Goal: Transaction & Acquisition: Purchase product/service

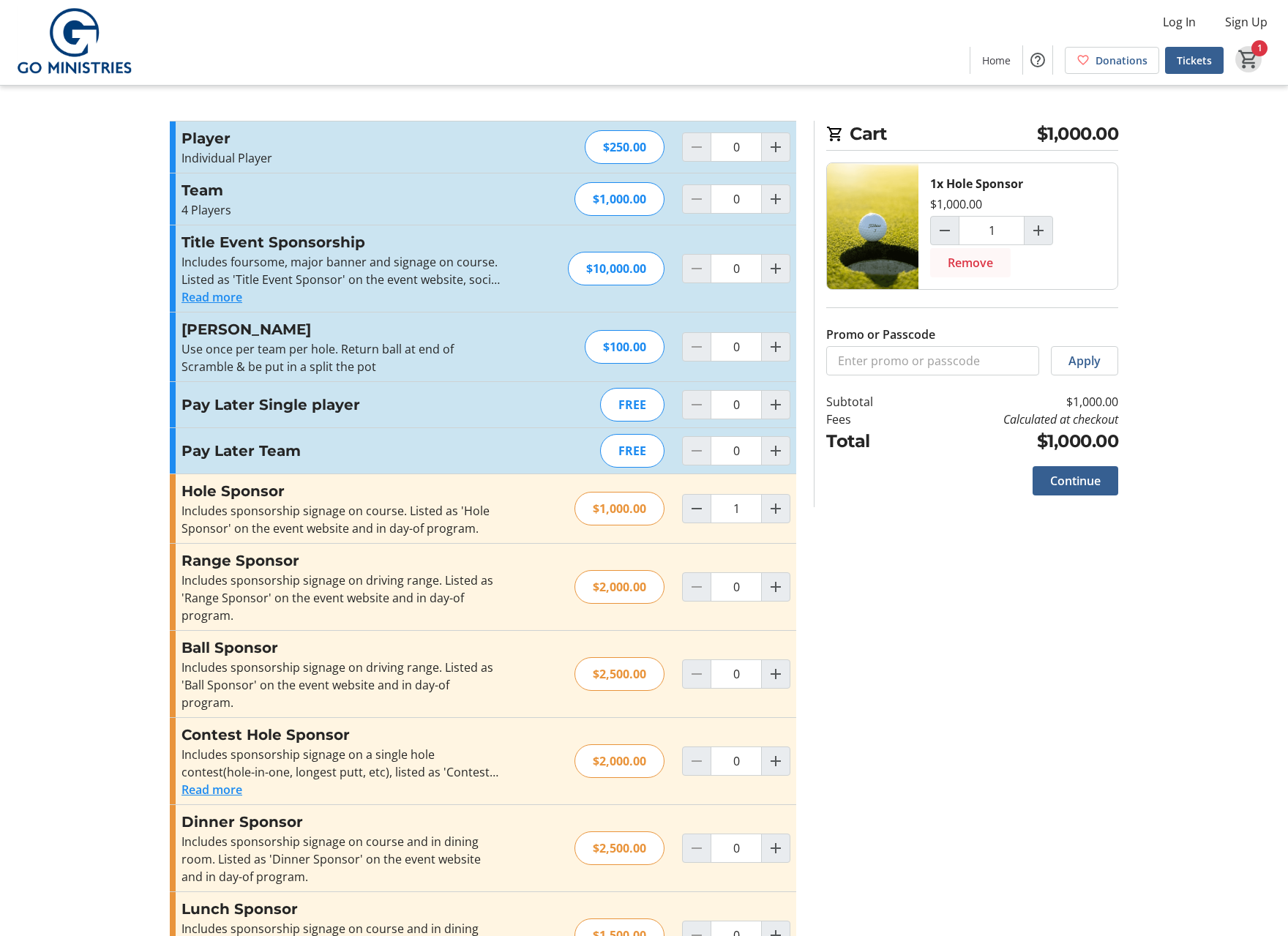
click at [976, 261] on span "Remove" at bounding box center [971, 262] width 45 height 17
type input "0"
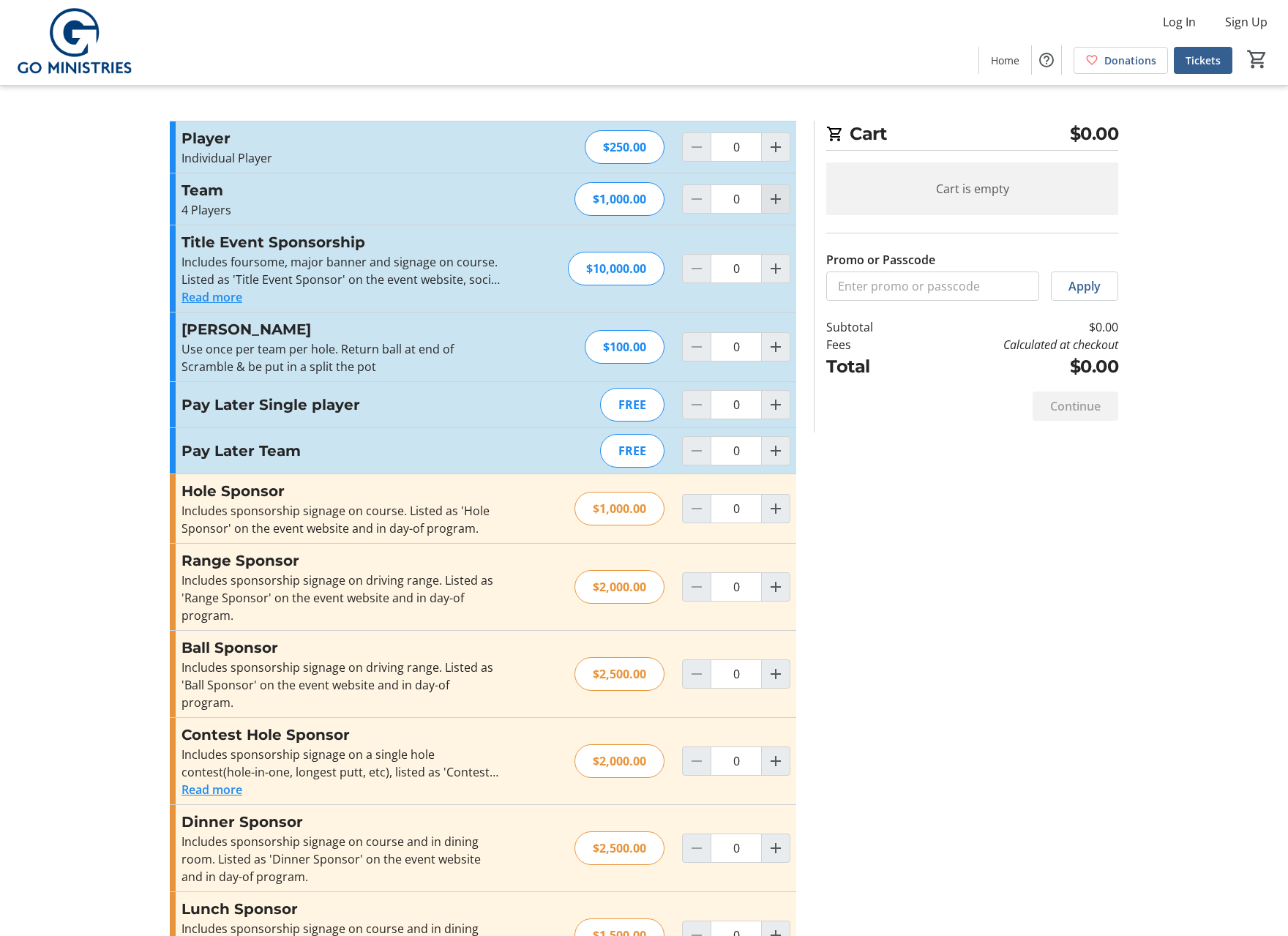
click at [773, 194] on mat-icon "Increment by one" at bounding box center [776, 199] width 17 height 17
type input "1"
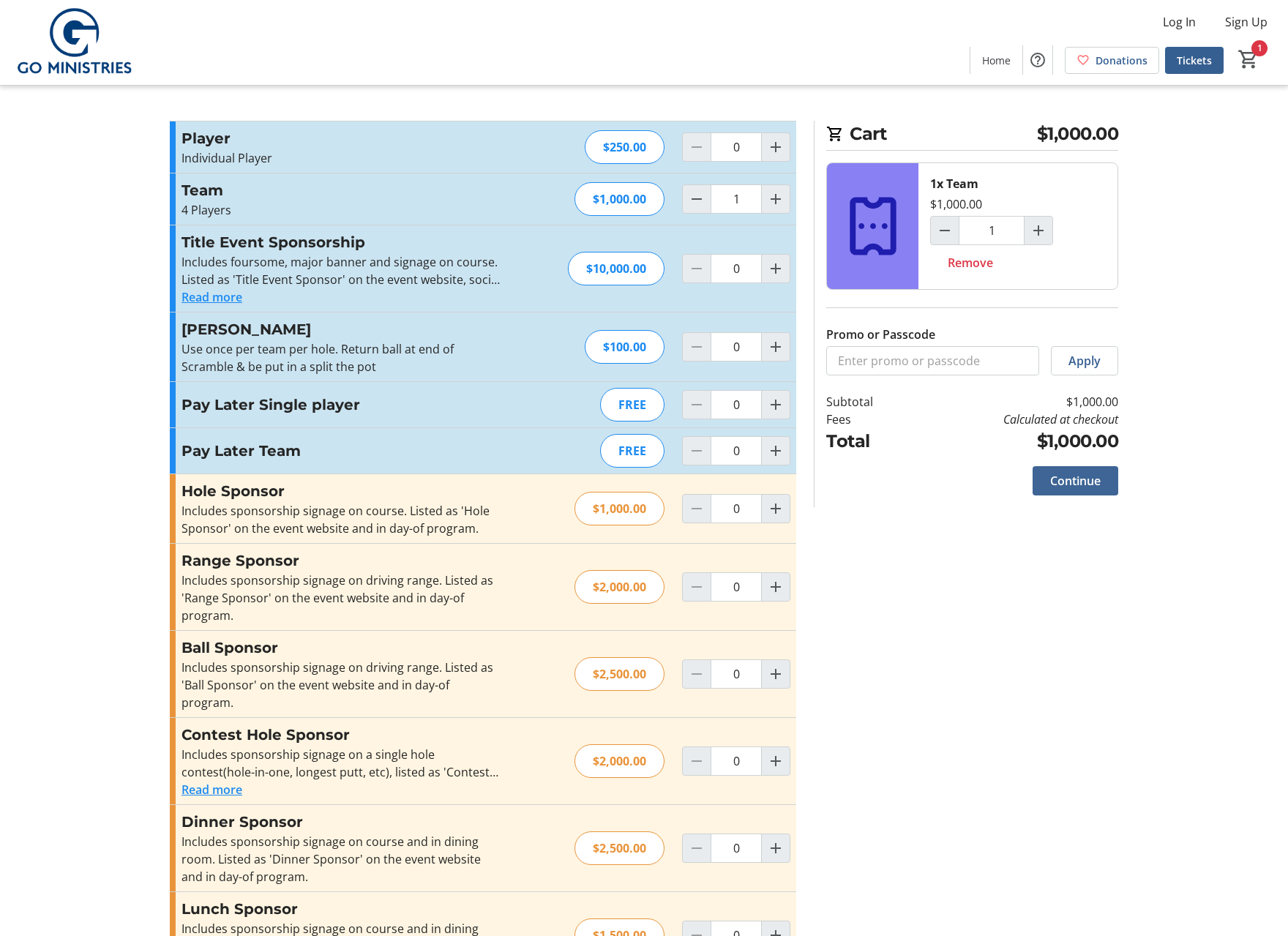
click at [1085, 482] on span "Continue" at bounding box center [1075, 480] width 51 height 17
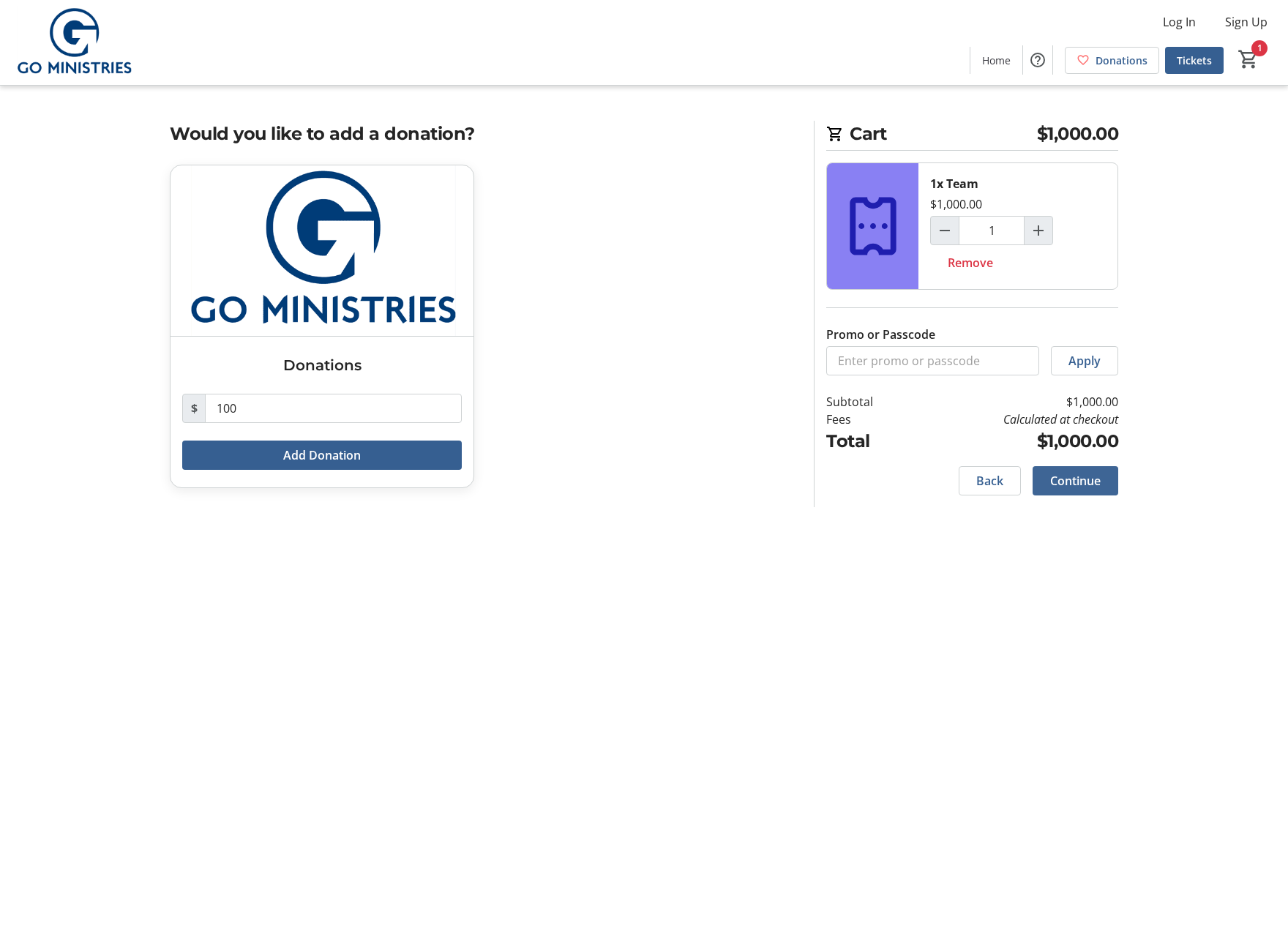
click at [1073, 476] on span "Continue" at bounding box center [1075, 480] width 51 height 17
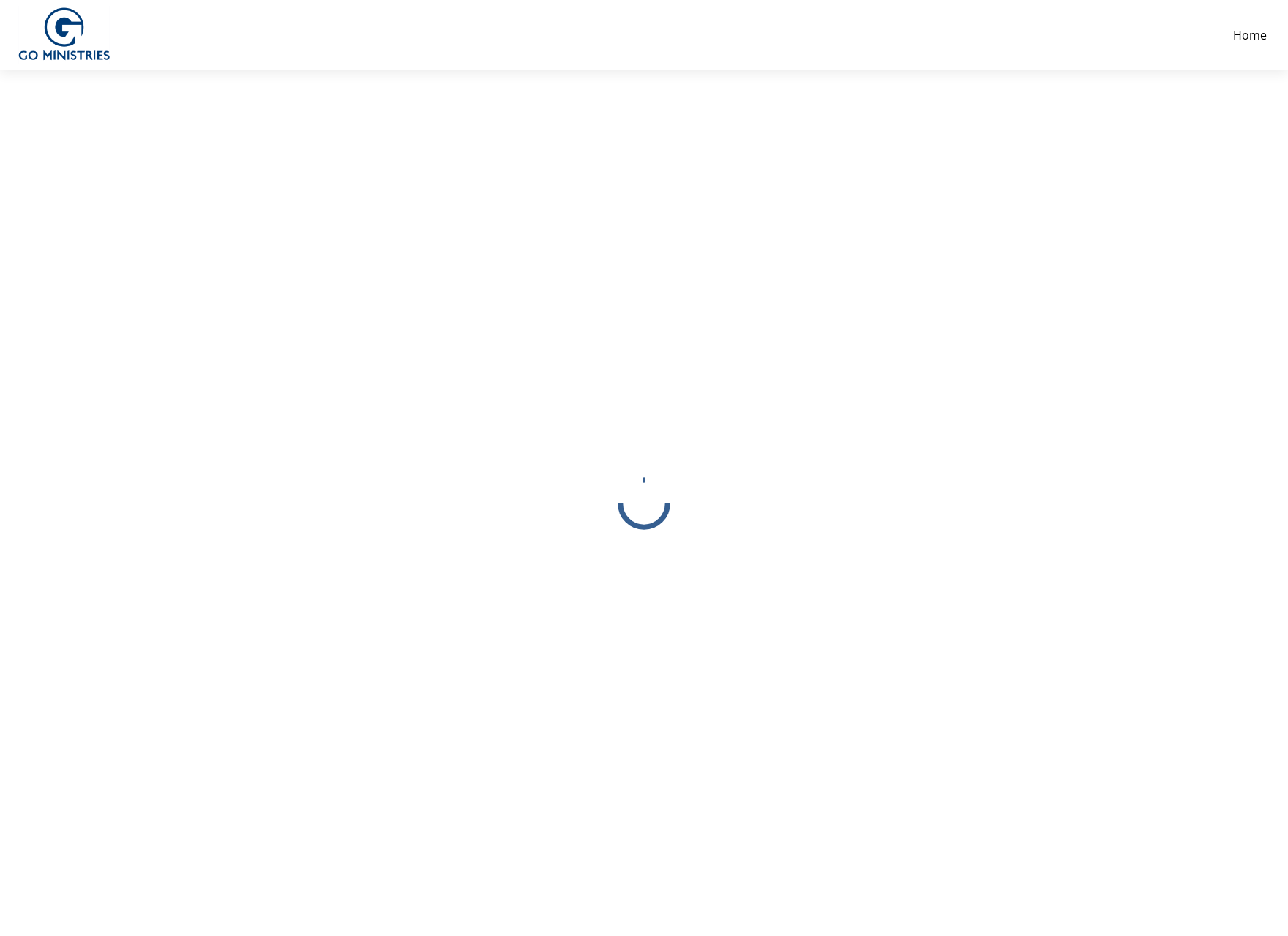
select select
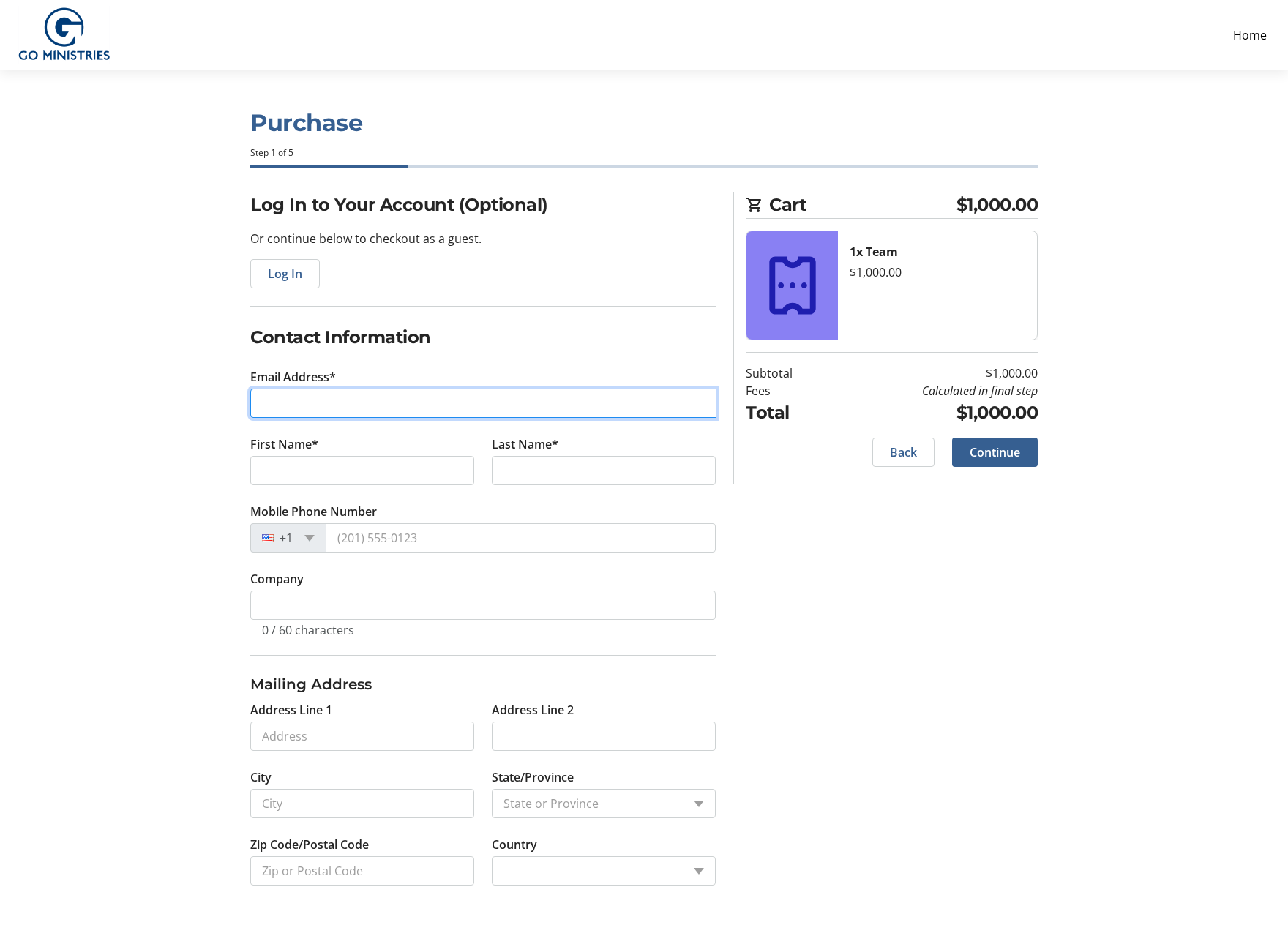
click at [292, 404] on input "Email Address*" at bounding box center [483, 403] width 466 height 29
type input "[EMAIL_ADDRESS][DOMAIN_NAME]"
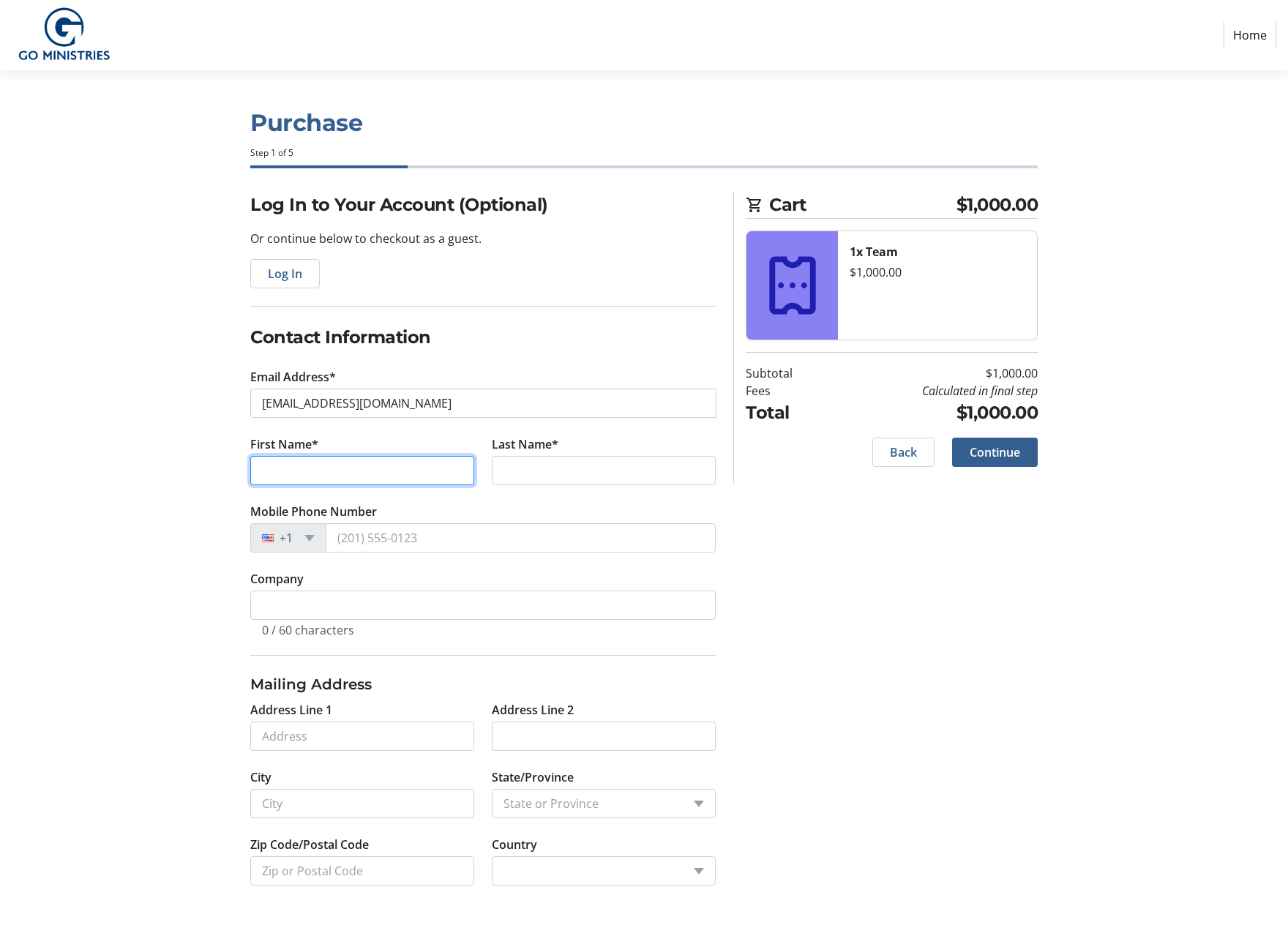
type input "[PERSON_NAME]"
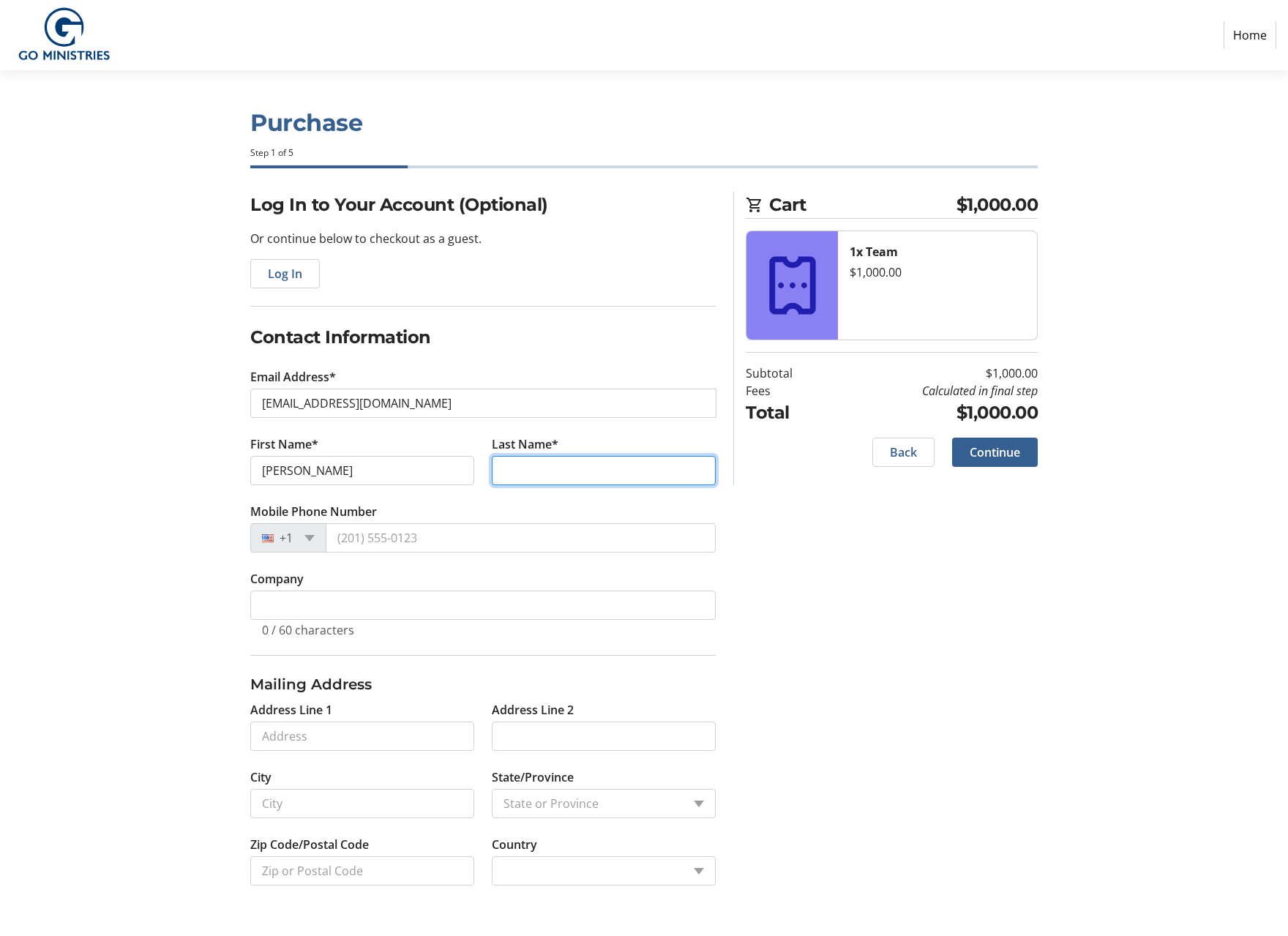
type input "[PERSON_NAME]"
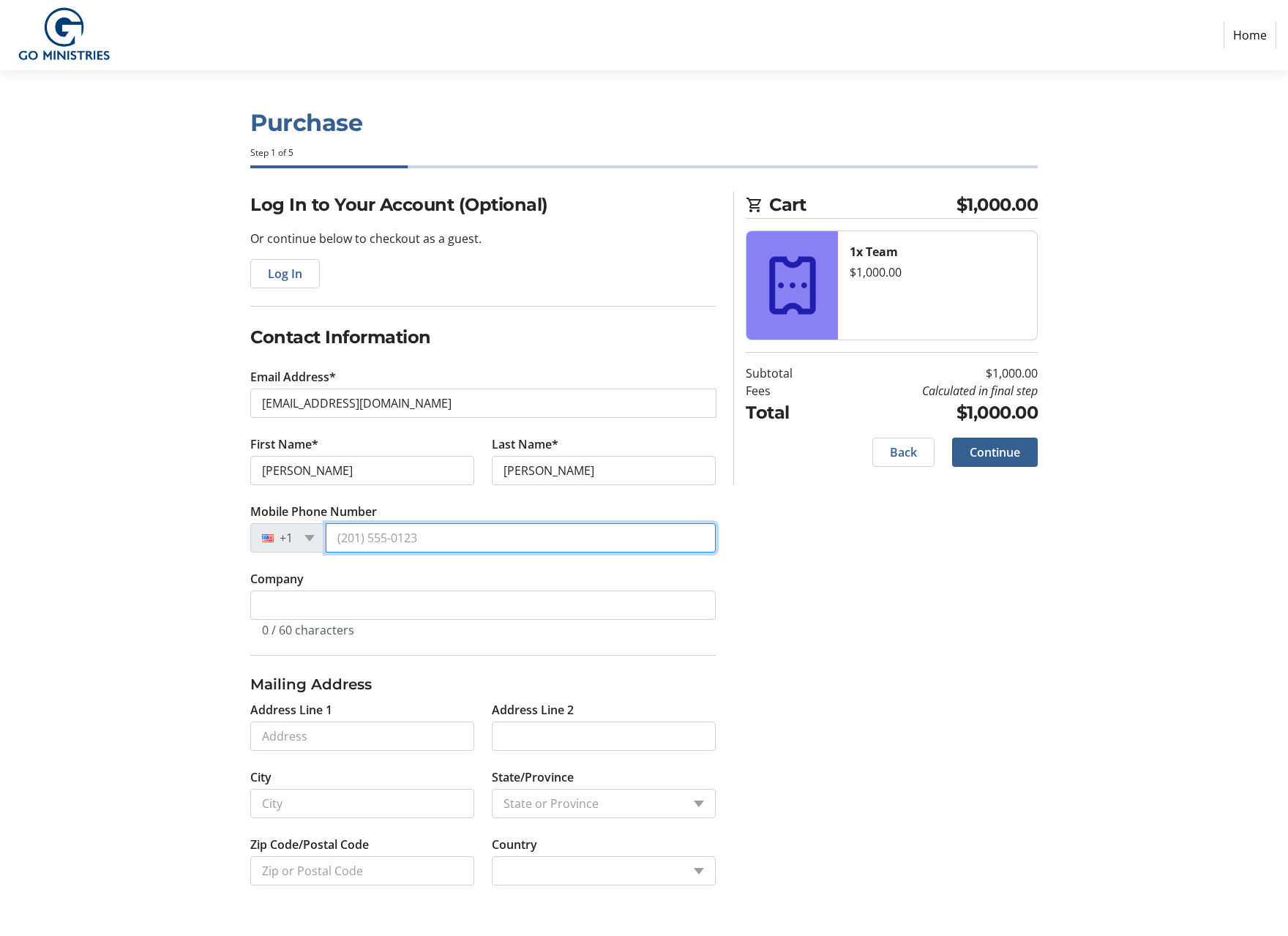
type input "[PHONE_NUMBER]"
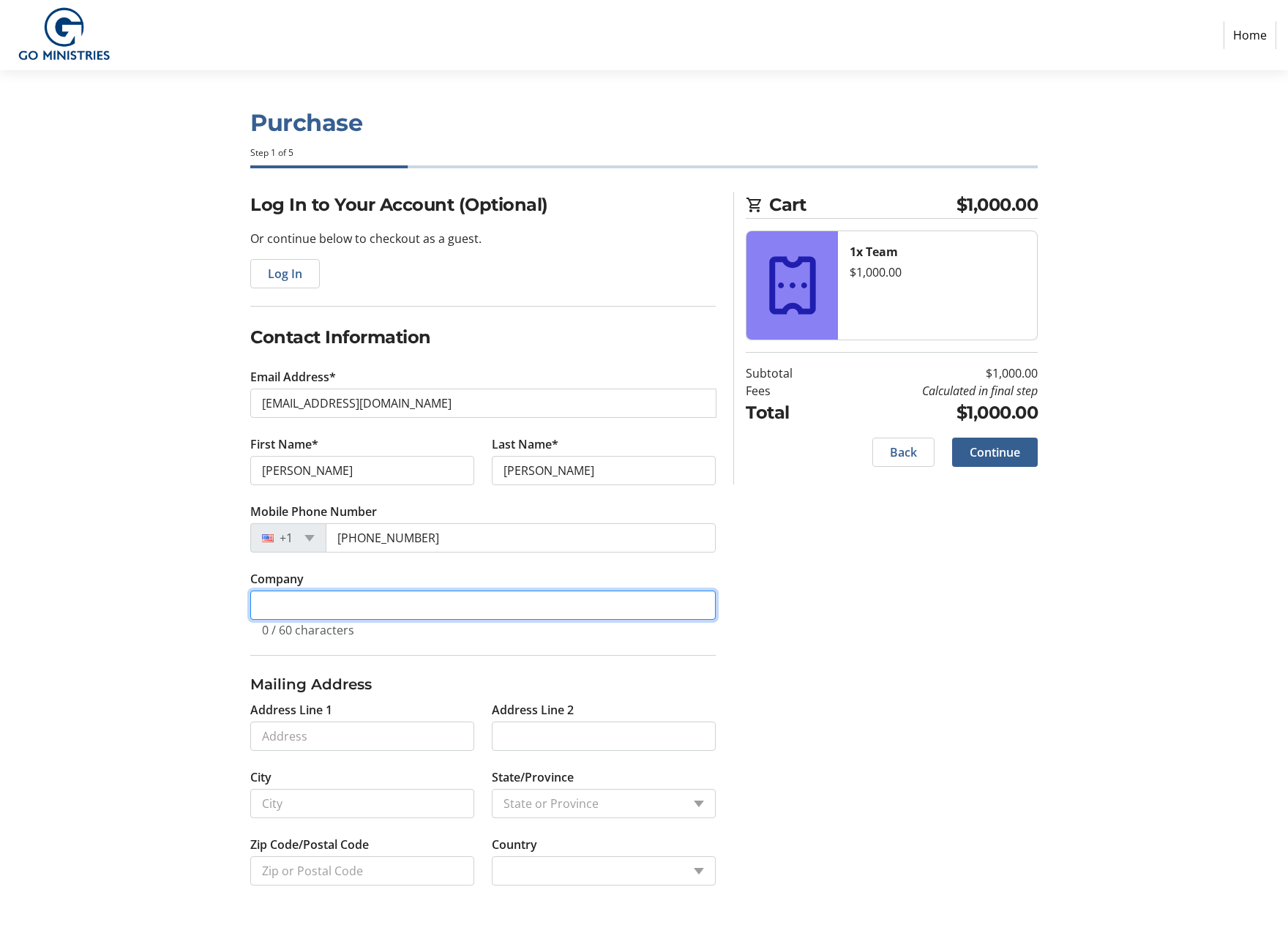
type input "[GEOGRAPHIC_DATA][DEMOGRAPHIC_DATA]"
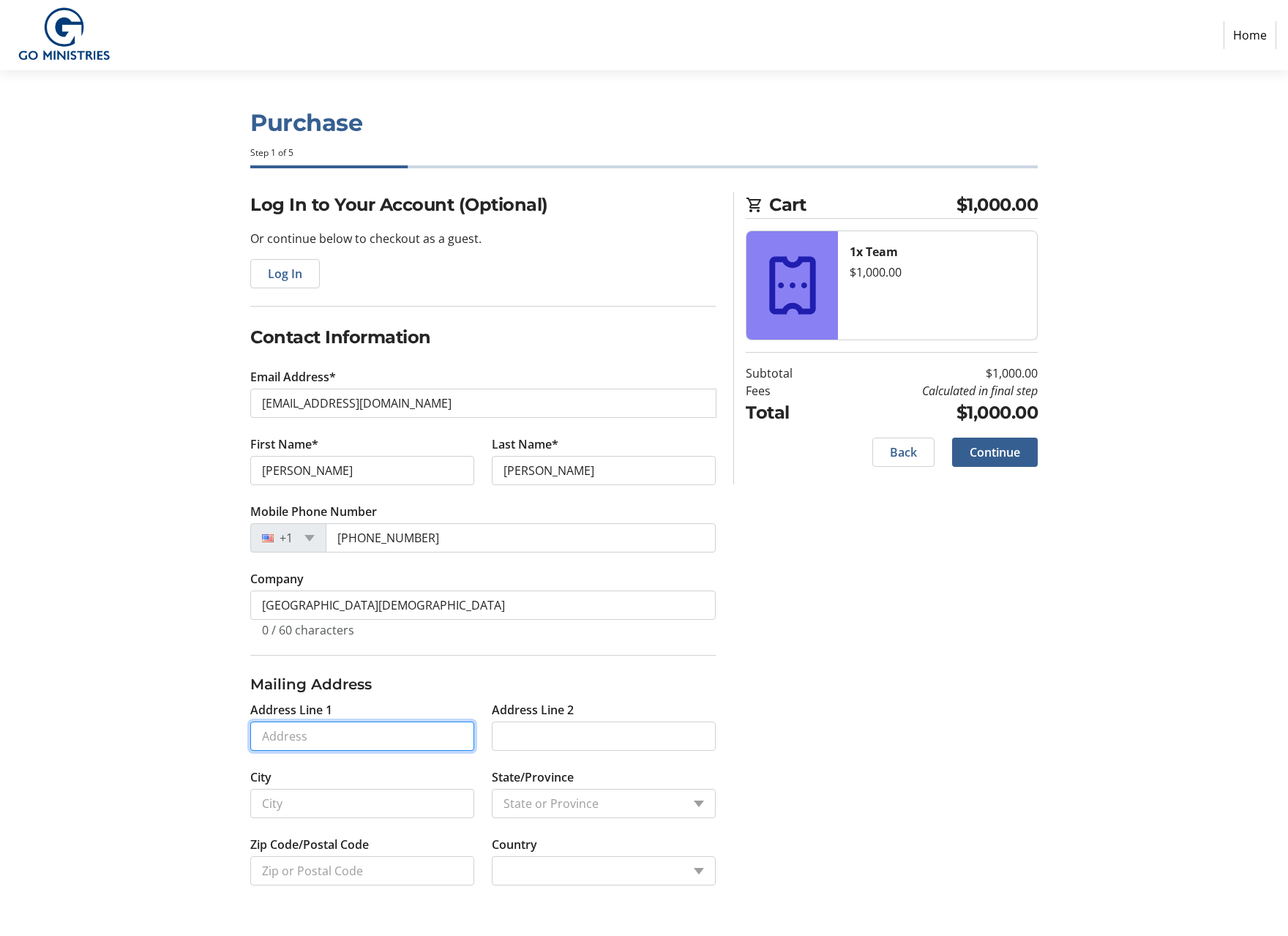
type input "[STREET_ADDRESS]"
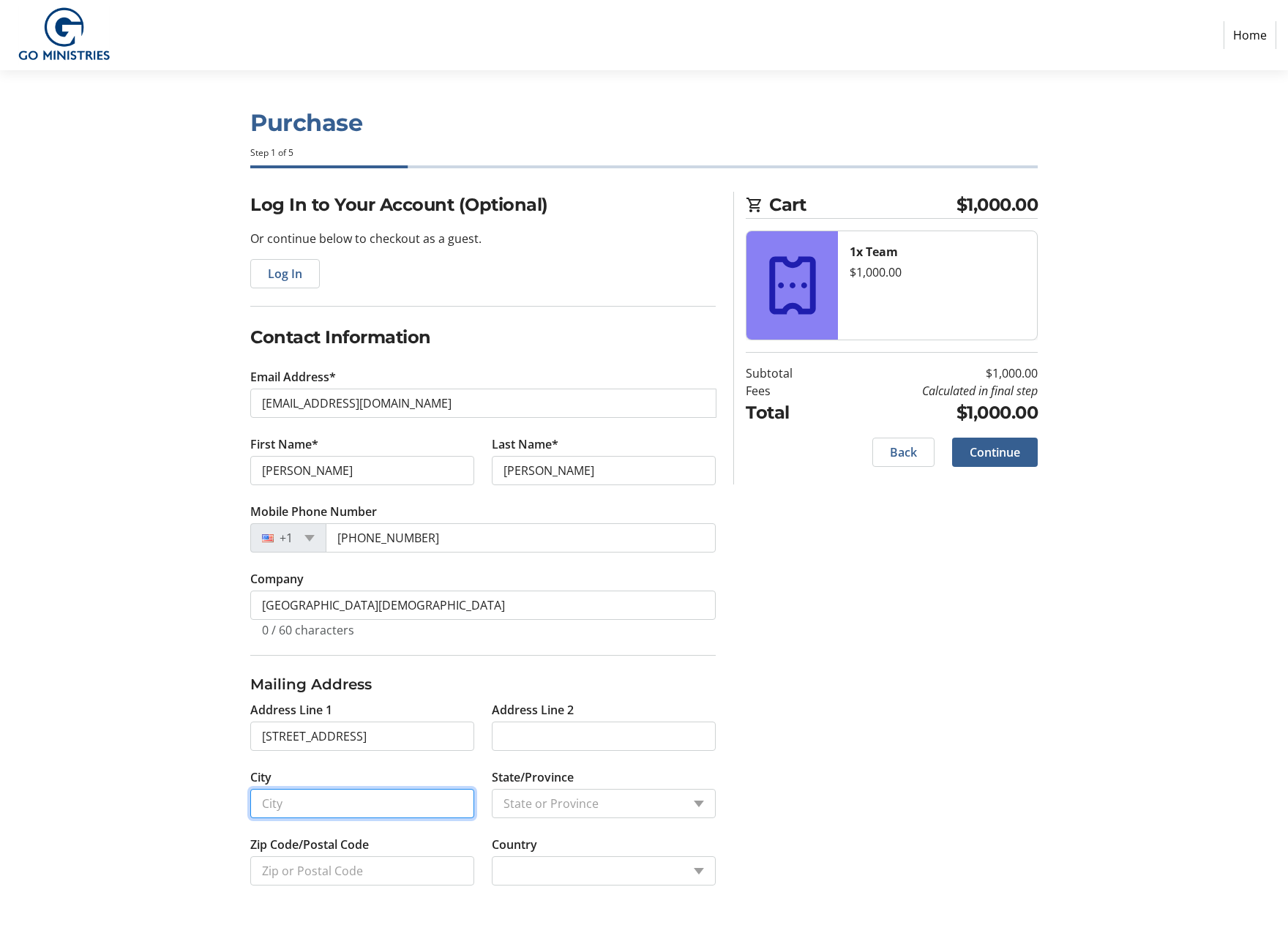
type input "Lansing"
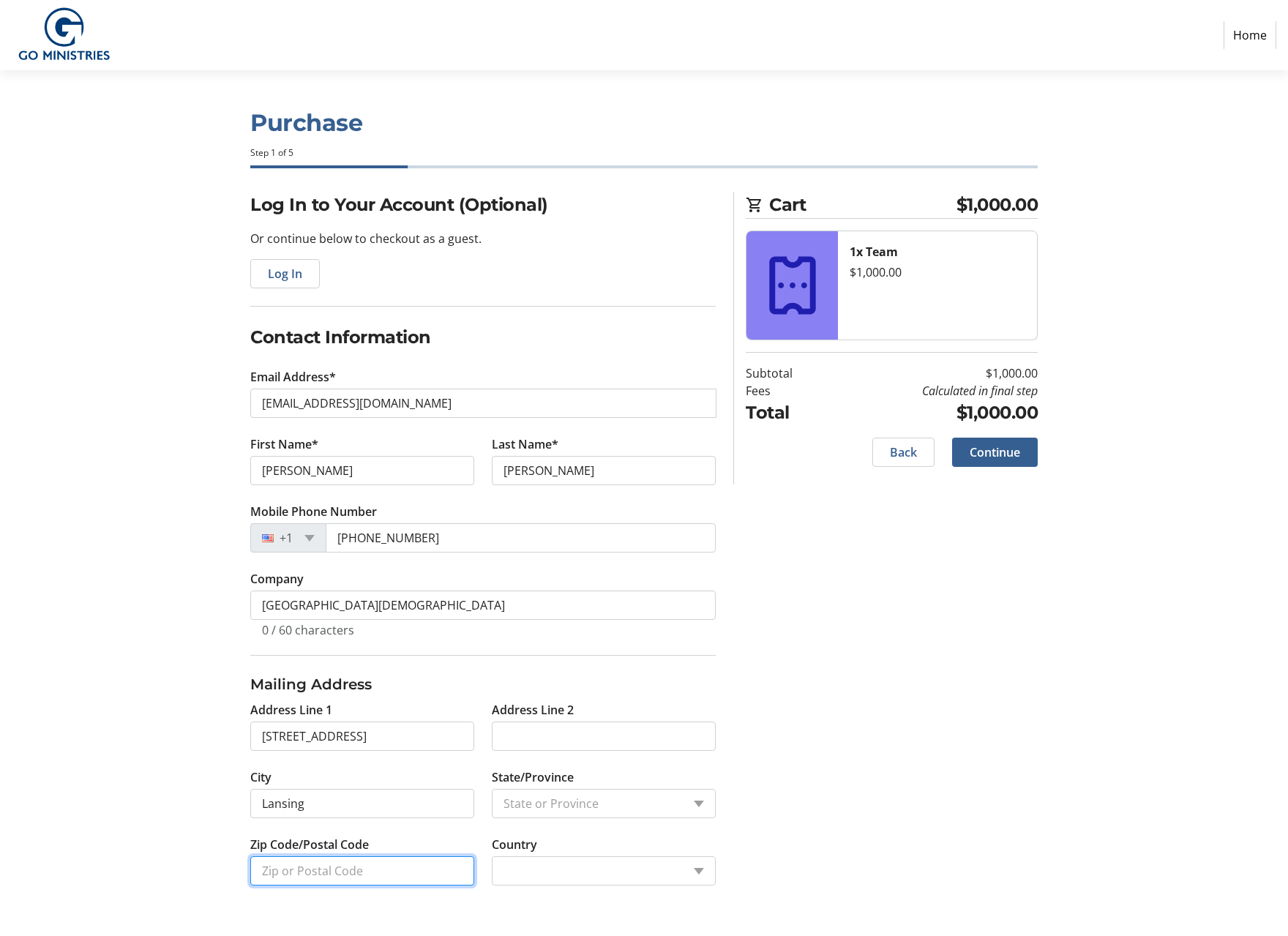
type input "48917"
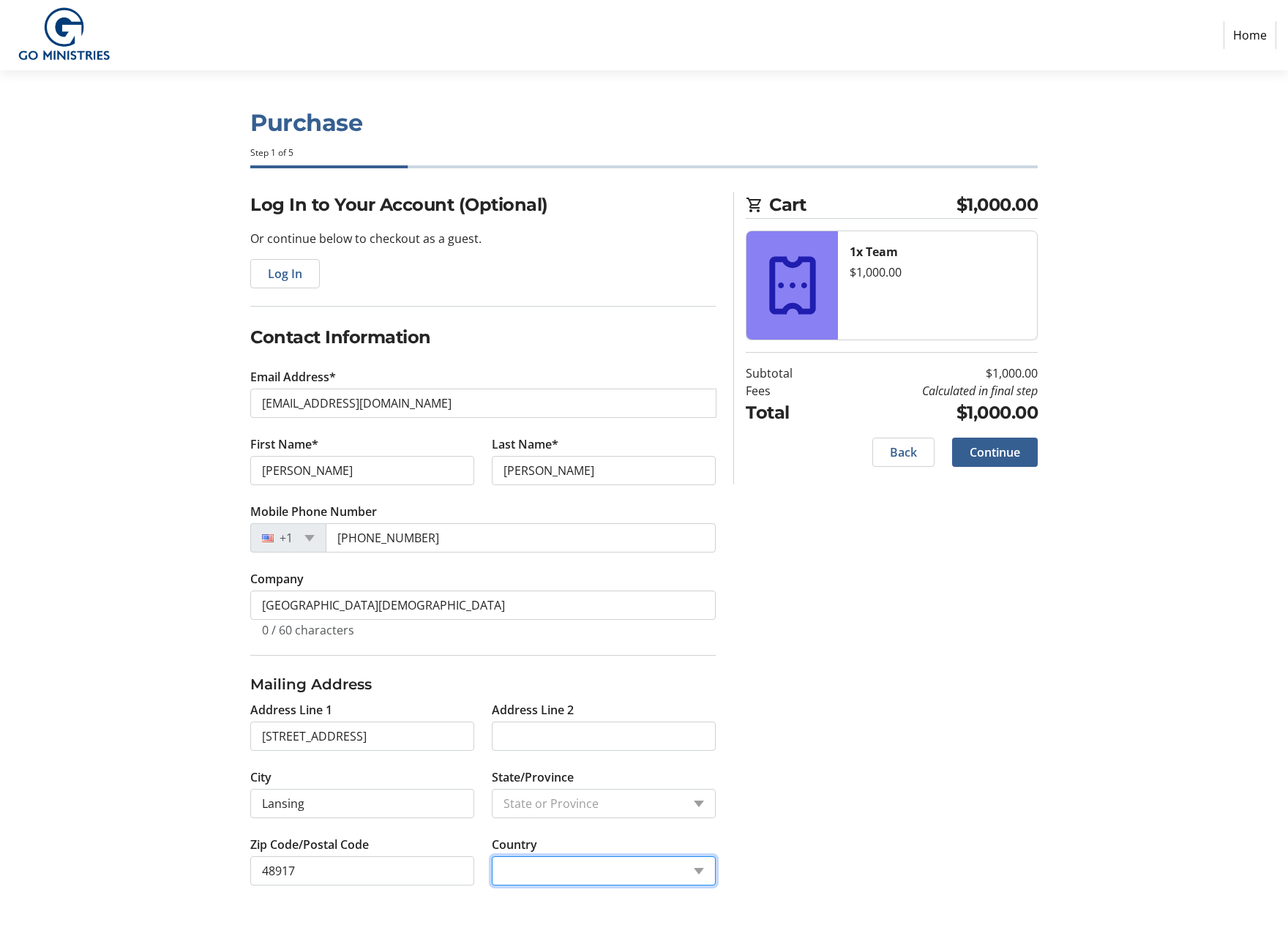
select select "US"
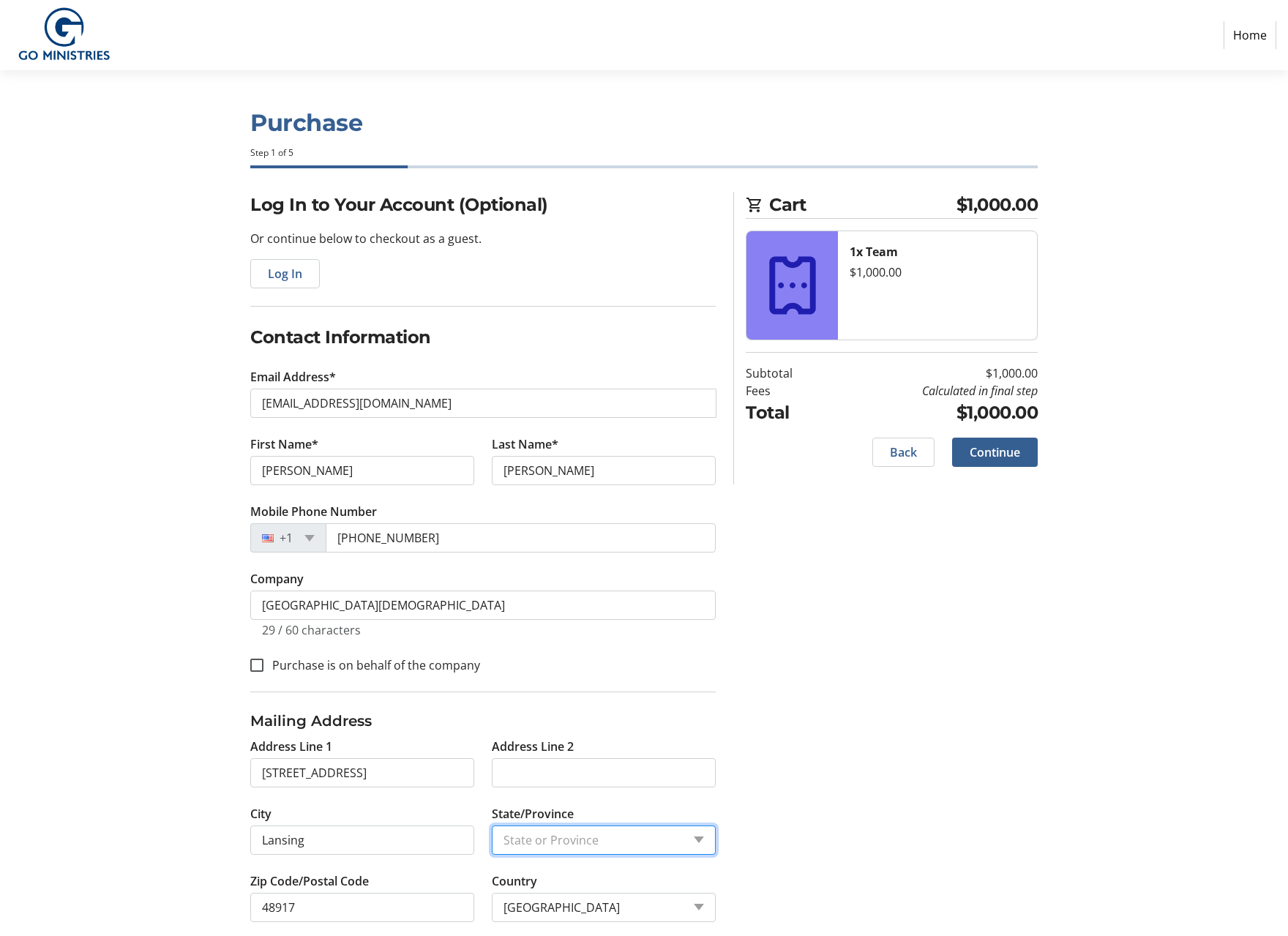
select select "MI"
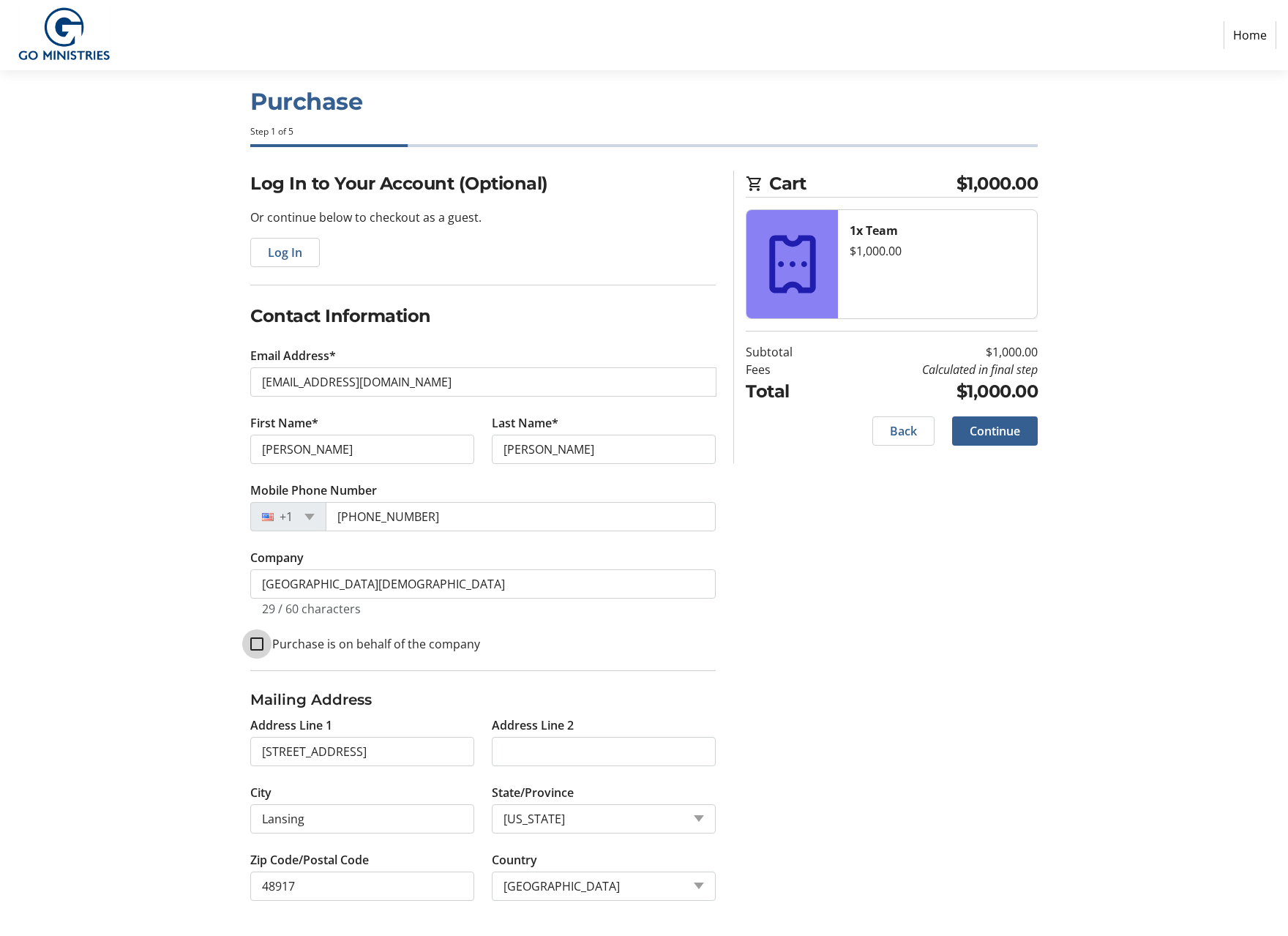
click at [262, 646] on input "Purchase is on behalf of the company" at bounding box center [256, 643] width 13 height 13
checkbox input "true"
click at [993, 425] on span "Continue" at bounding box center [995, 431] width 51 height 17
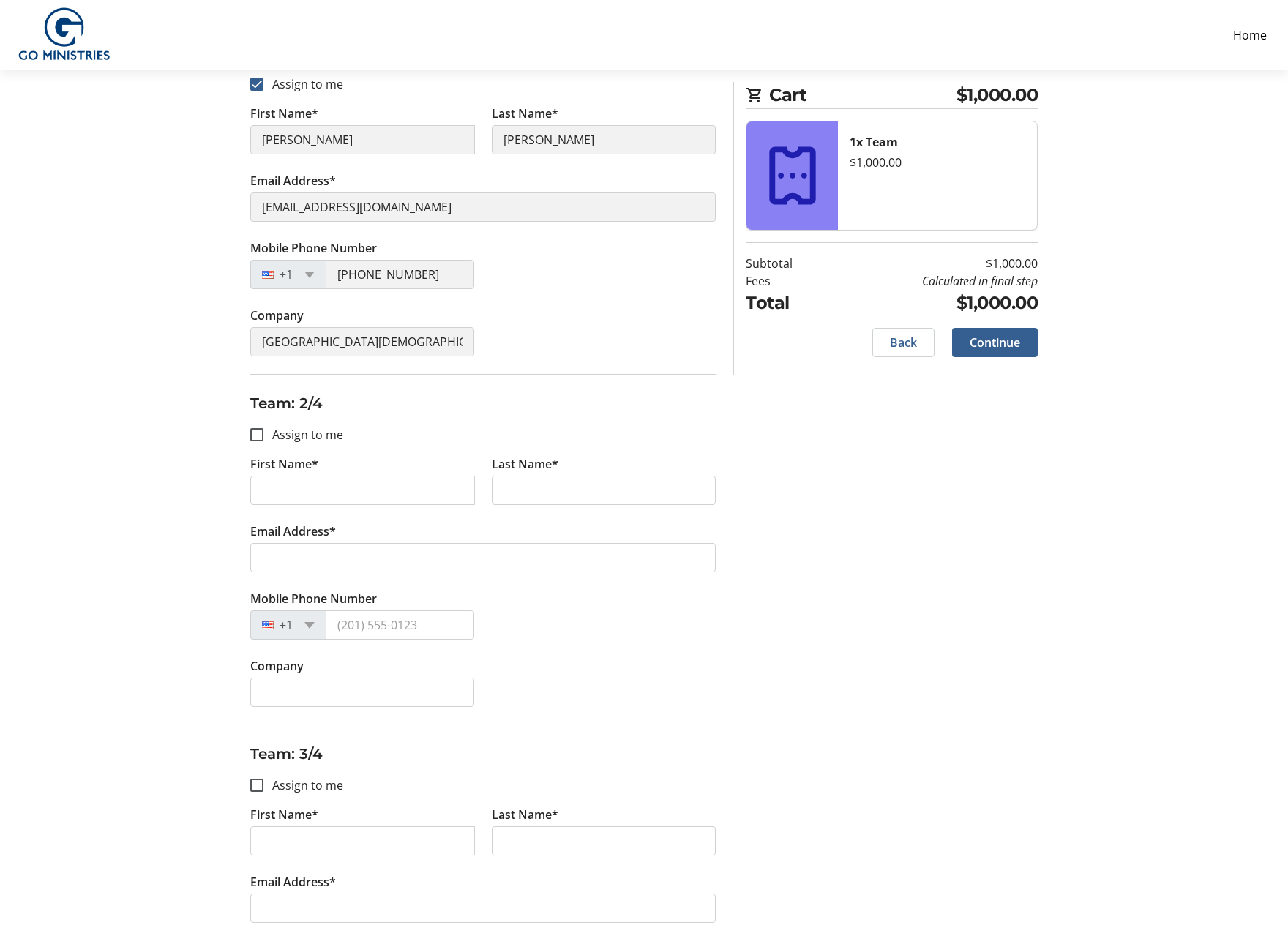
scroll to position [301, 0]
click at [293, 488] on input "First Name*" at bounding box center [362, 489] width 224 height 29
type input "[PERSON_NAME]"
type input "Lab"
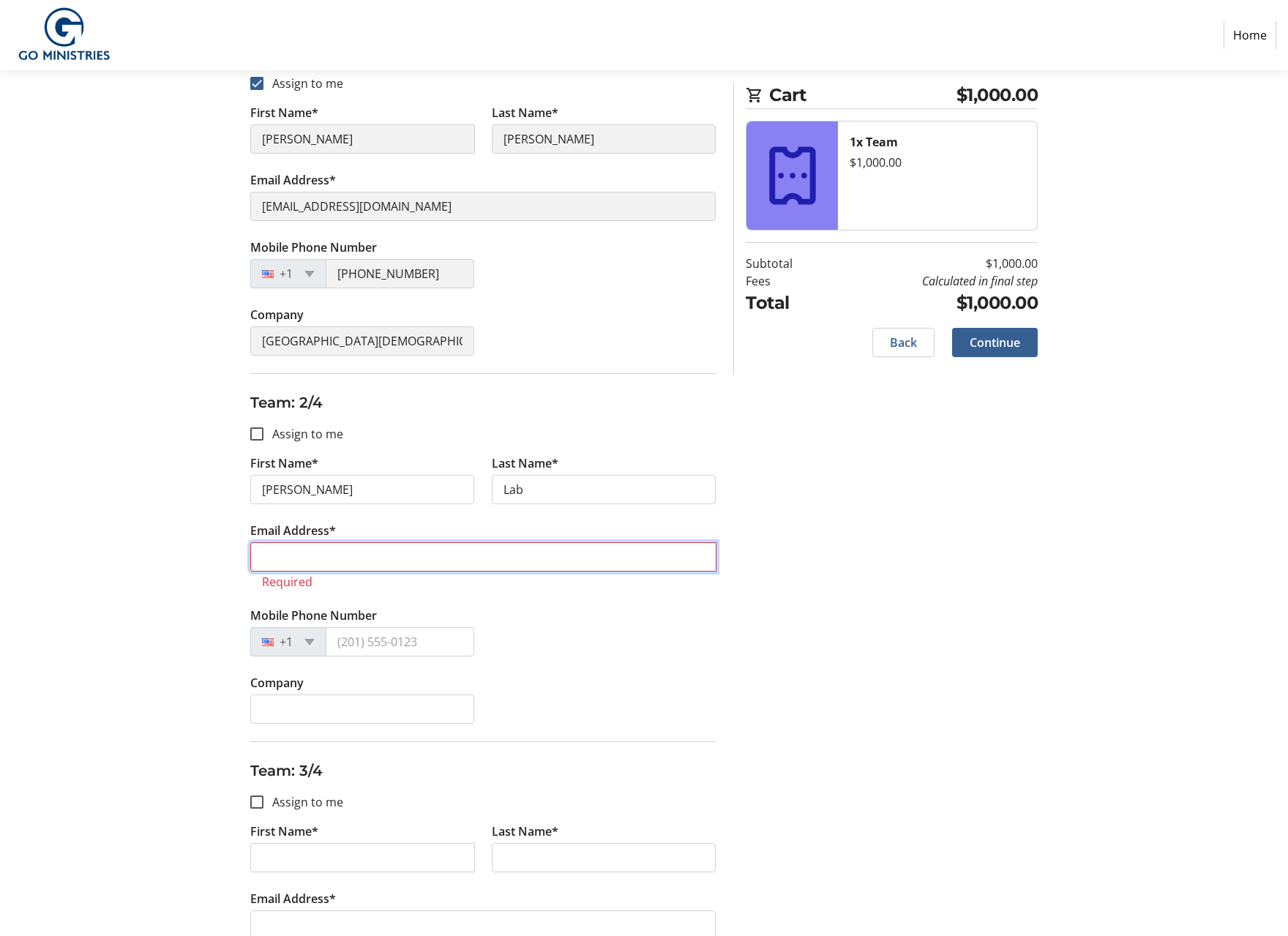
paste input "[EMAIL_ADDRESS][DOMAIN_NAME]"
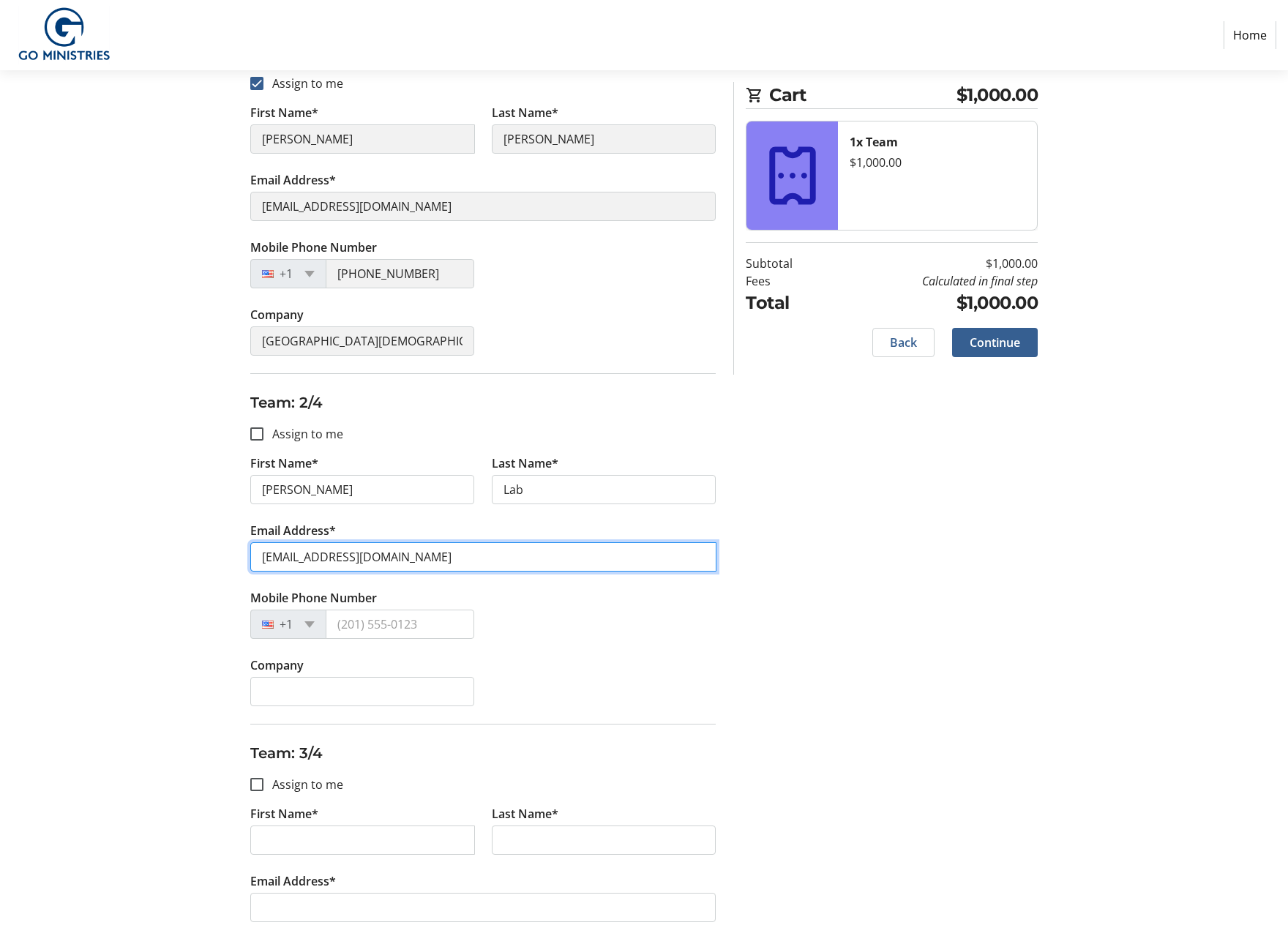
type input "[EMAIL_ADDRESS][DOMAIN_NAME]"
click at [404, 625] on input "Mobile Phone Number" at bounding box center [400, 624] width 149 height 29
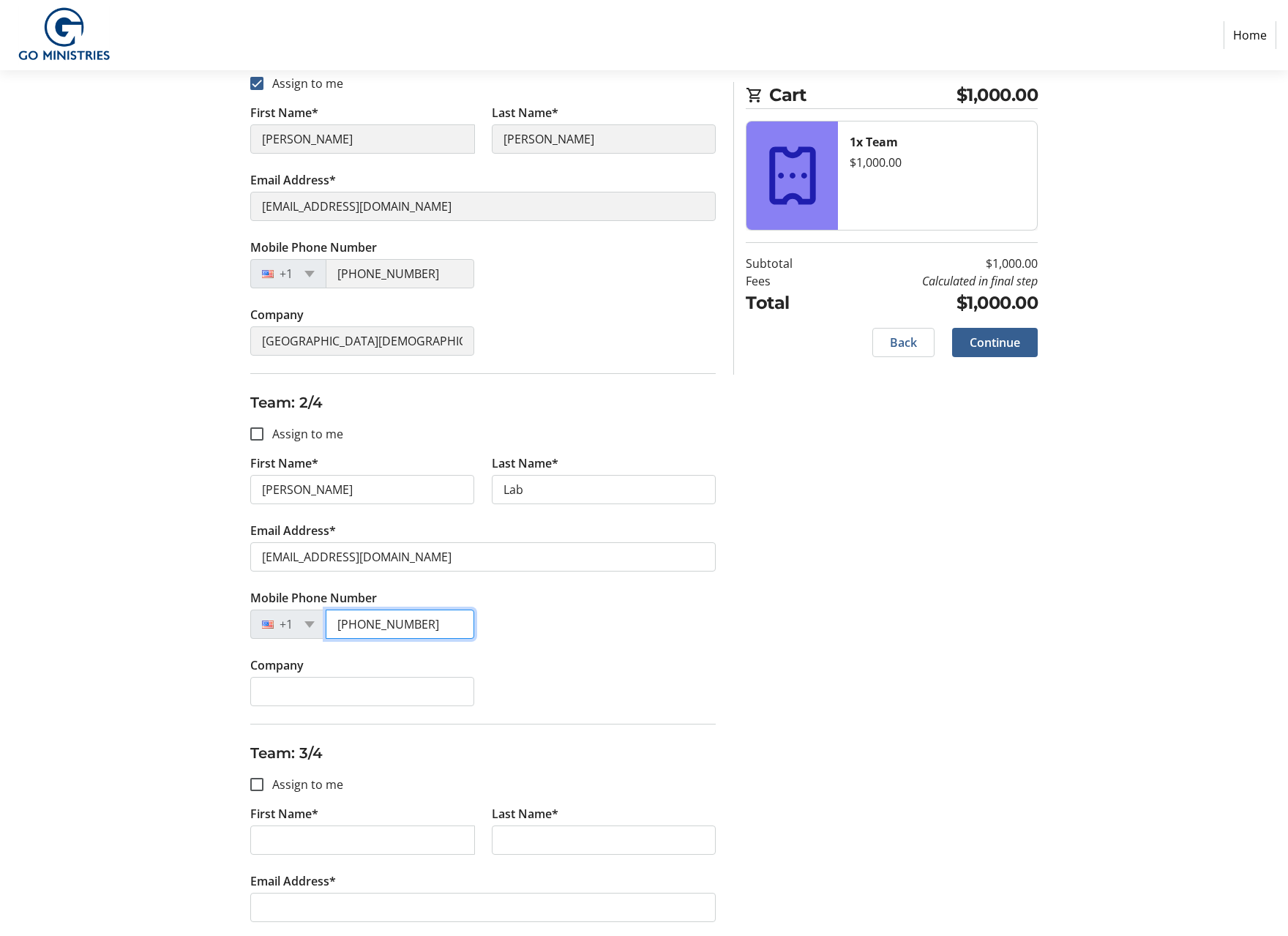
type input "[PHONE_NUMBER]"
click at [393, 700] on input "Company" at bounding box center [362, 691] width 224 height 29
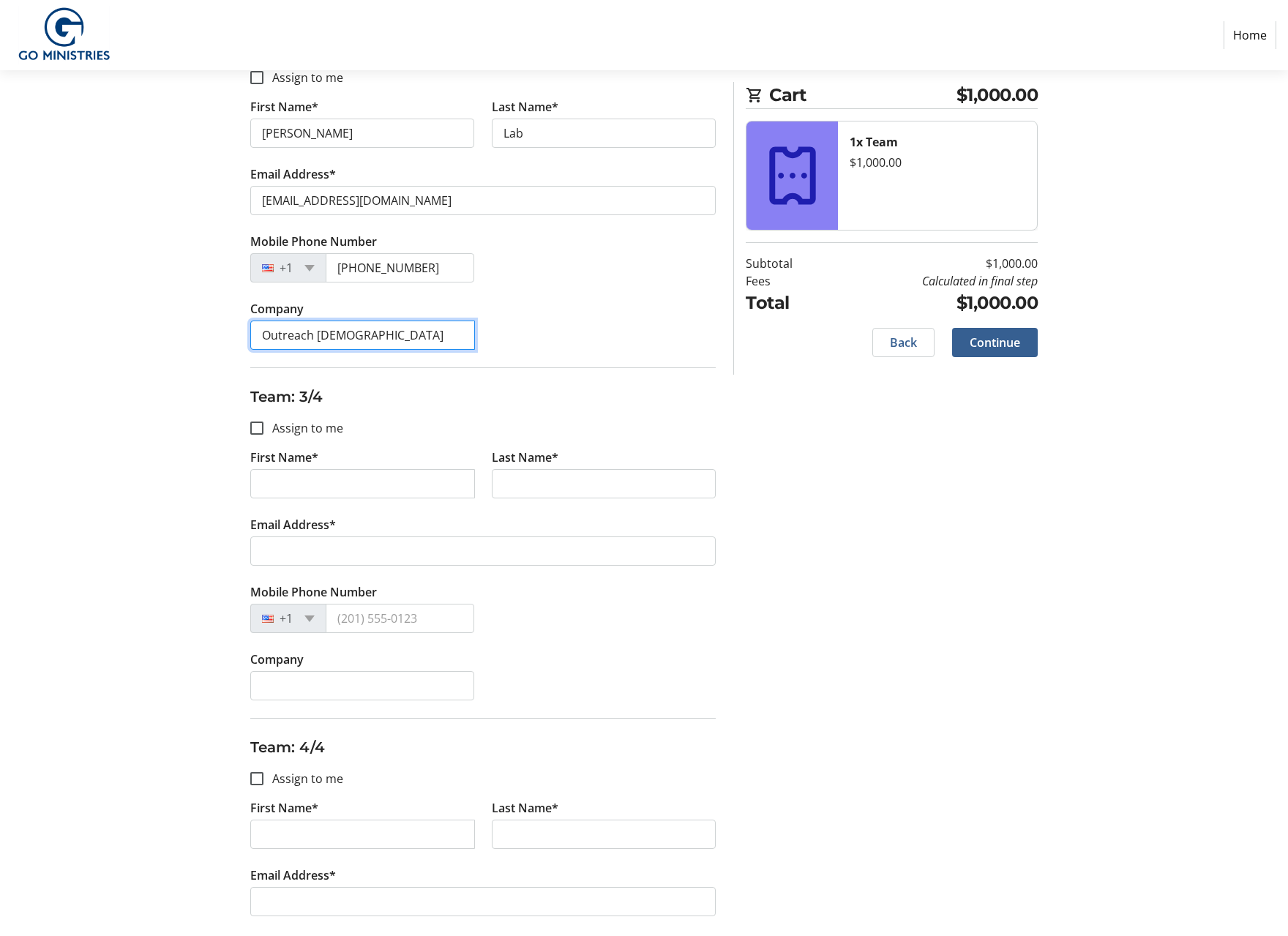
scroll to position [662, 0]
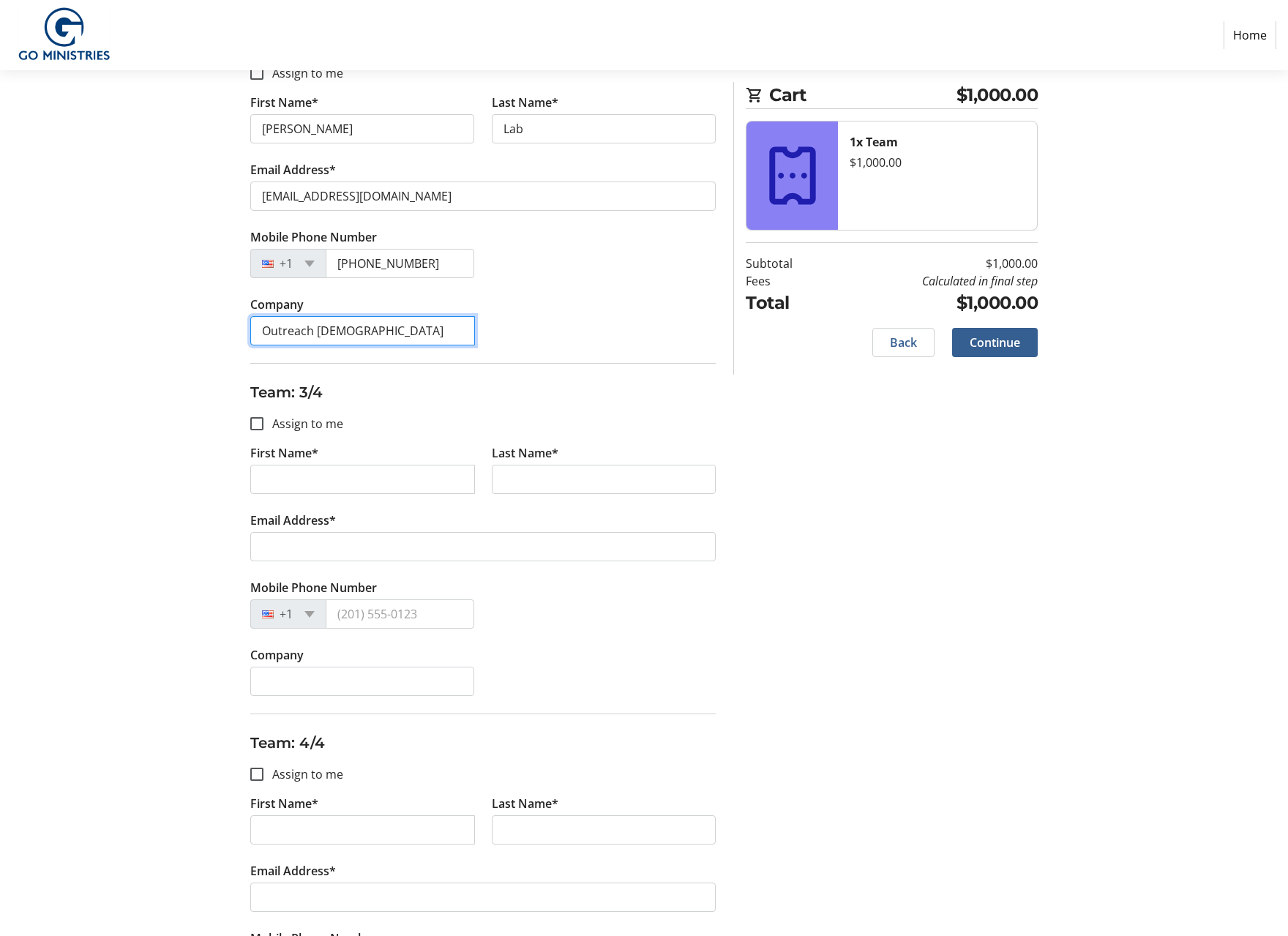
type input "Outreach [DEMOGRAPHIC_DATA]"
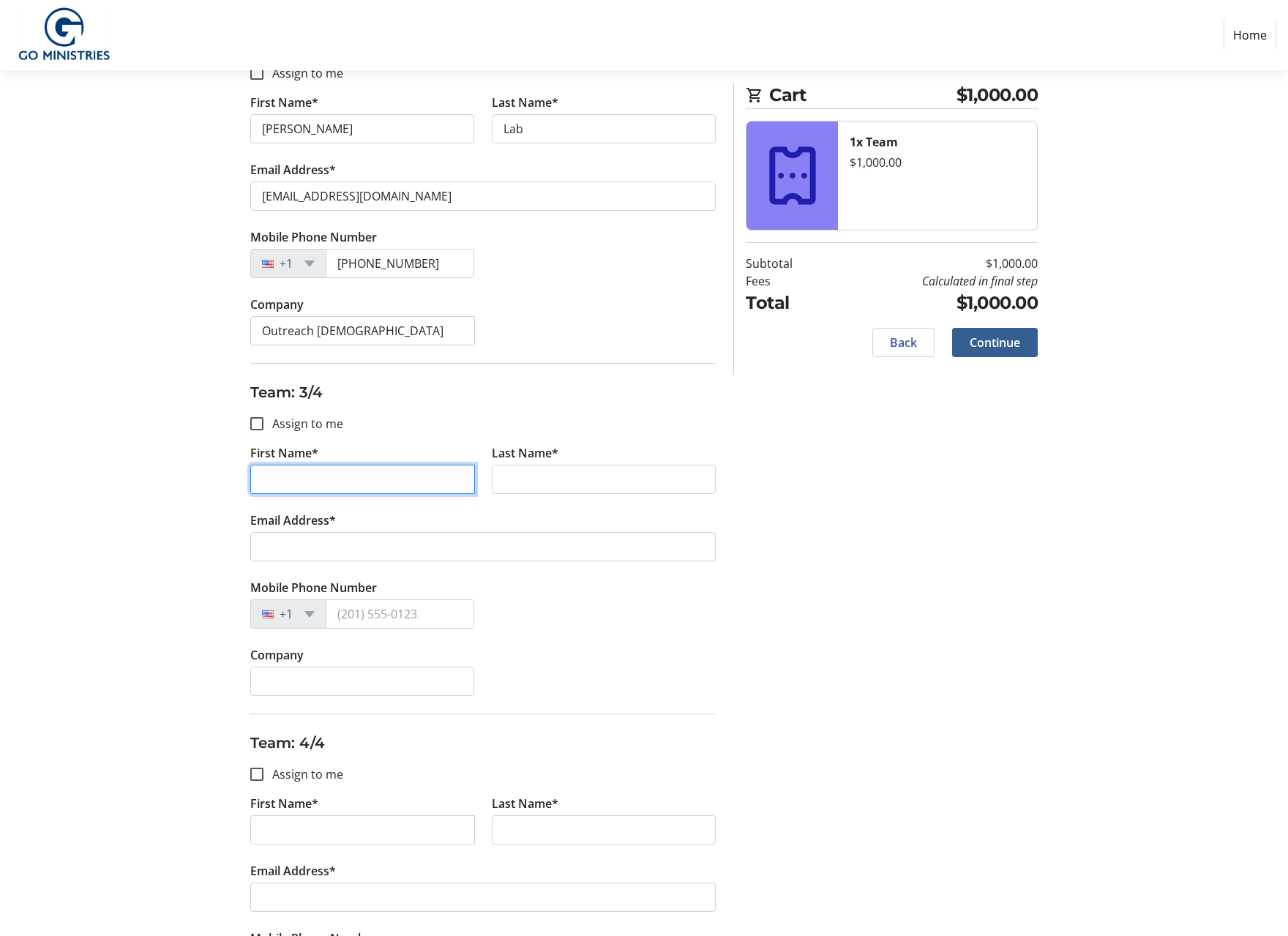
click at [310, 475] on input "First Name*" at bounding box center [362, 479] width 224 height 29
type input "[PERSON_NAME]"
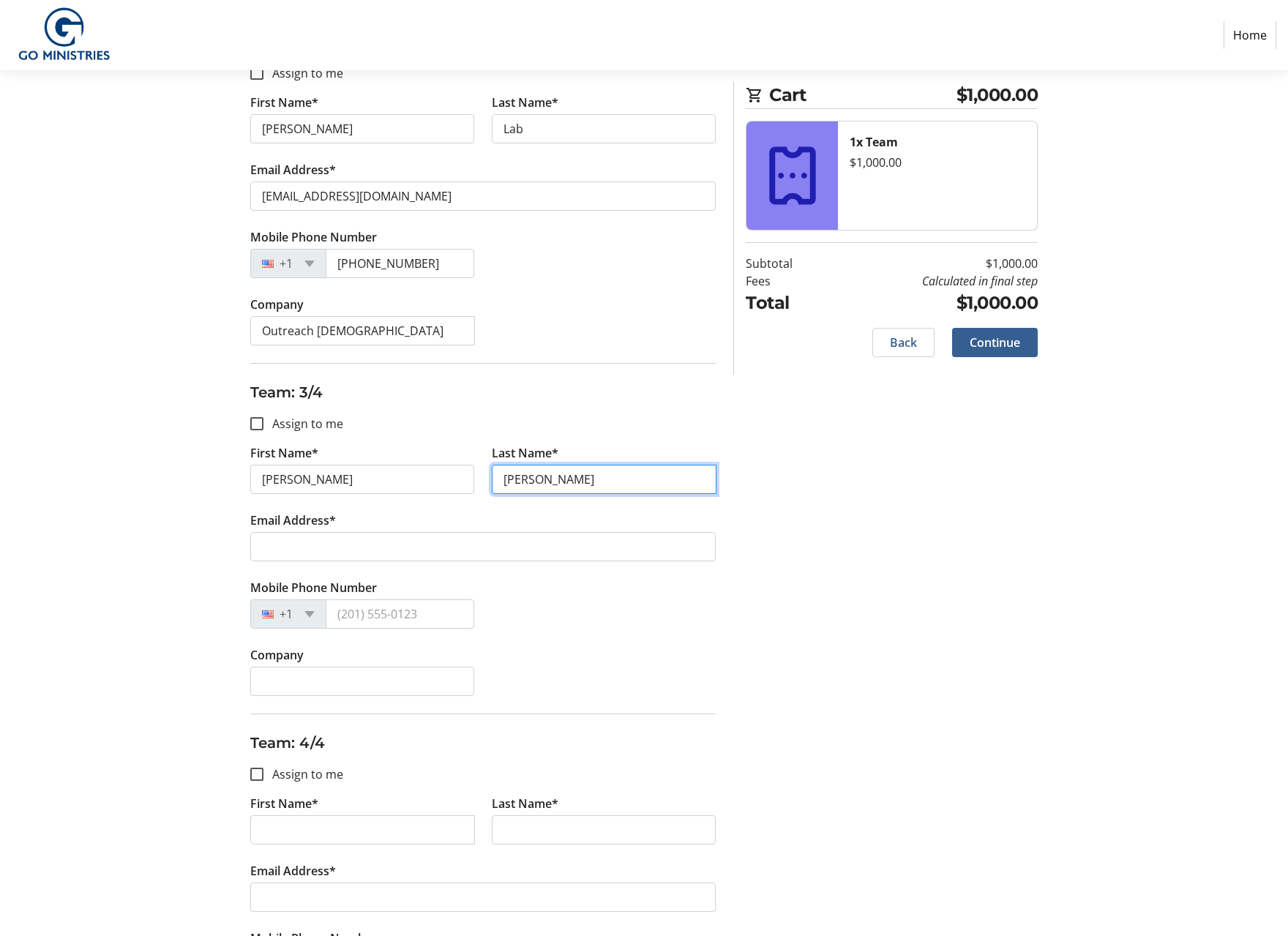
type input "[PERSON_NAME]"
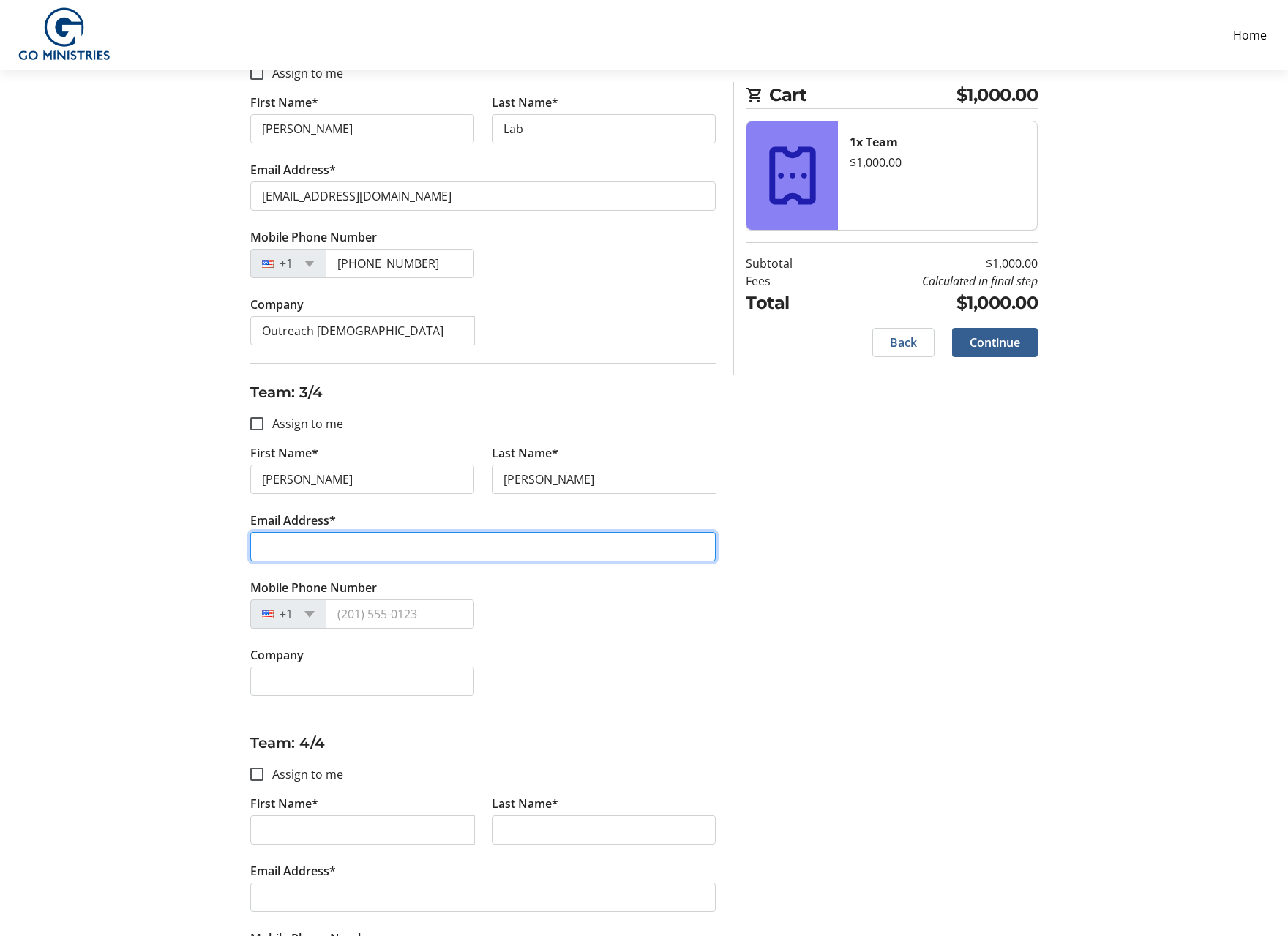
click at [317, 552] on input "Email Address*" at bounding box center [483, 547] width 466 height 29
paste input "[EMAIL_ADDRESS][DOMAIN_NAME]"
type input "[EMAIL_ADDRESS][DOMAIN_NAME]"
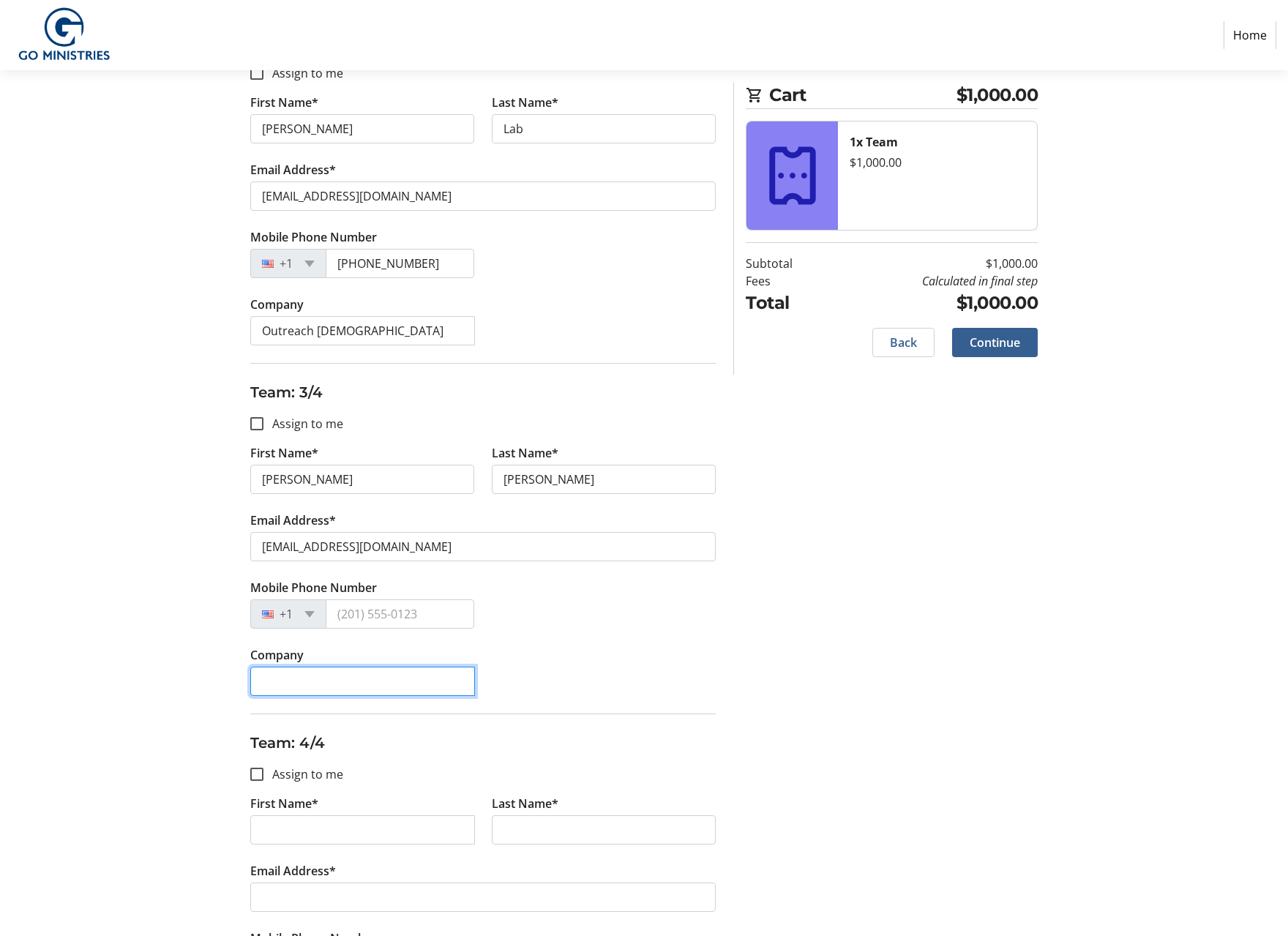
click at [322, 681] on input "Company" at bounding box center [362, 681] width 224 height 29
type input "[GEOGRAPHIC_DATA][DEMOGRAPHIC_DATA]"
click at [147, 713] on section "Purchase Step 2 of 5 Cart $1,000.00 1x Team $1,000.00 Subtotal $1,000.00 Fees C…" at bounding box center [644, 237] width 1288 height 1656
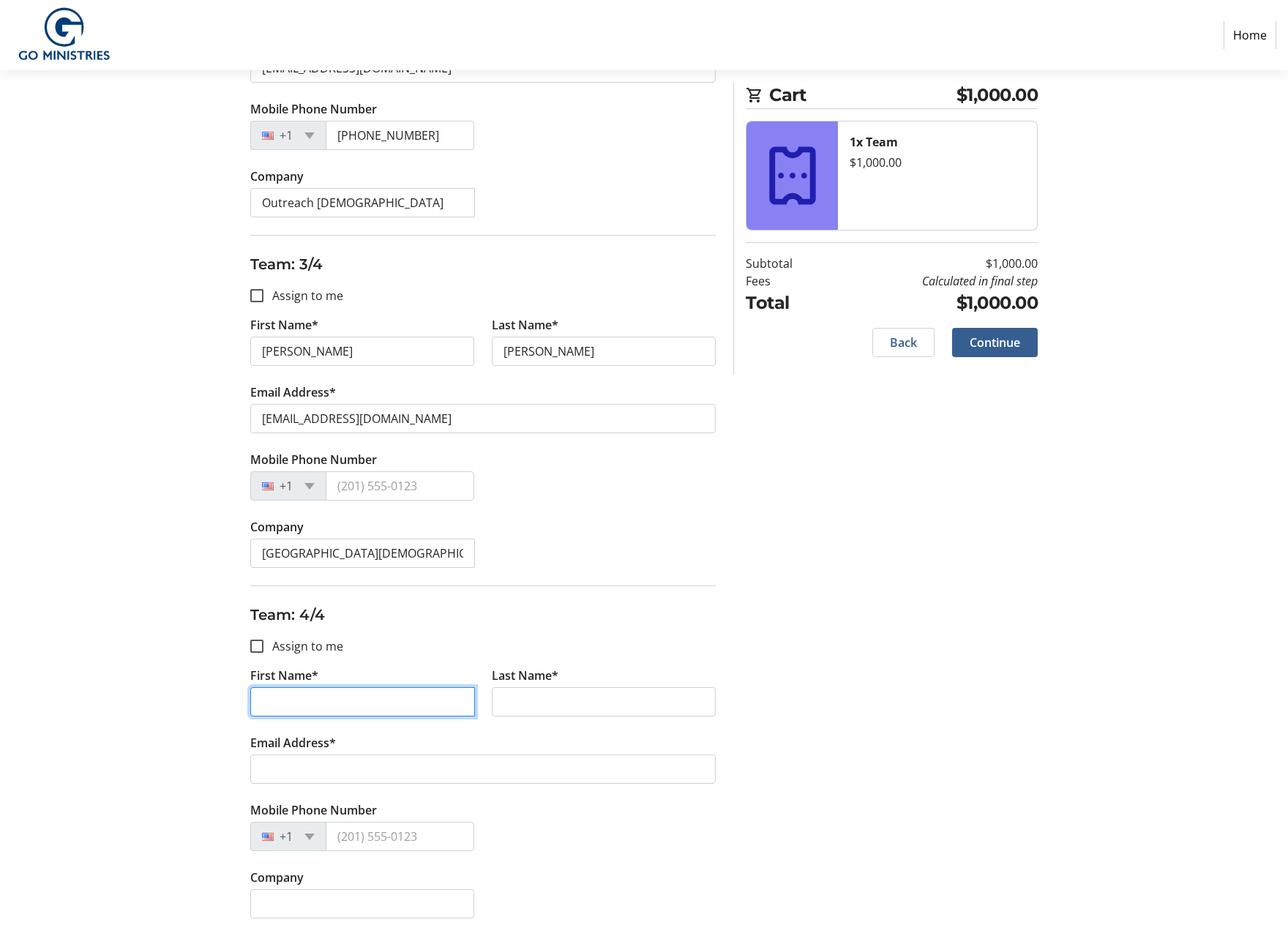
click at [299, 703] on input "First Name*" at bounding box center [362, 702] width 224 height 29
type input "[PERSON_NAME]"
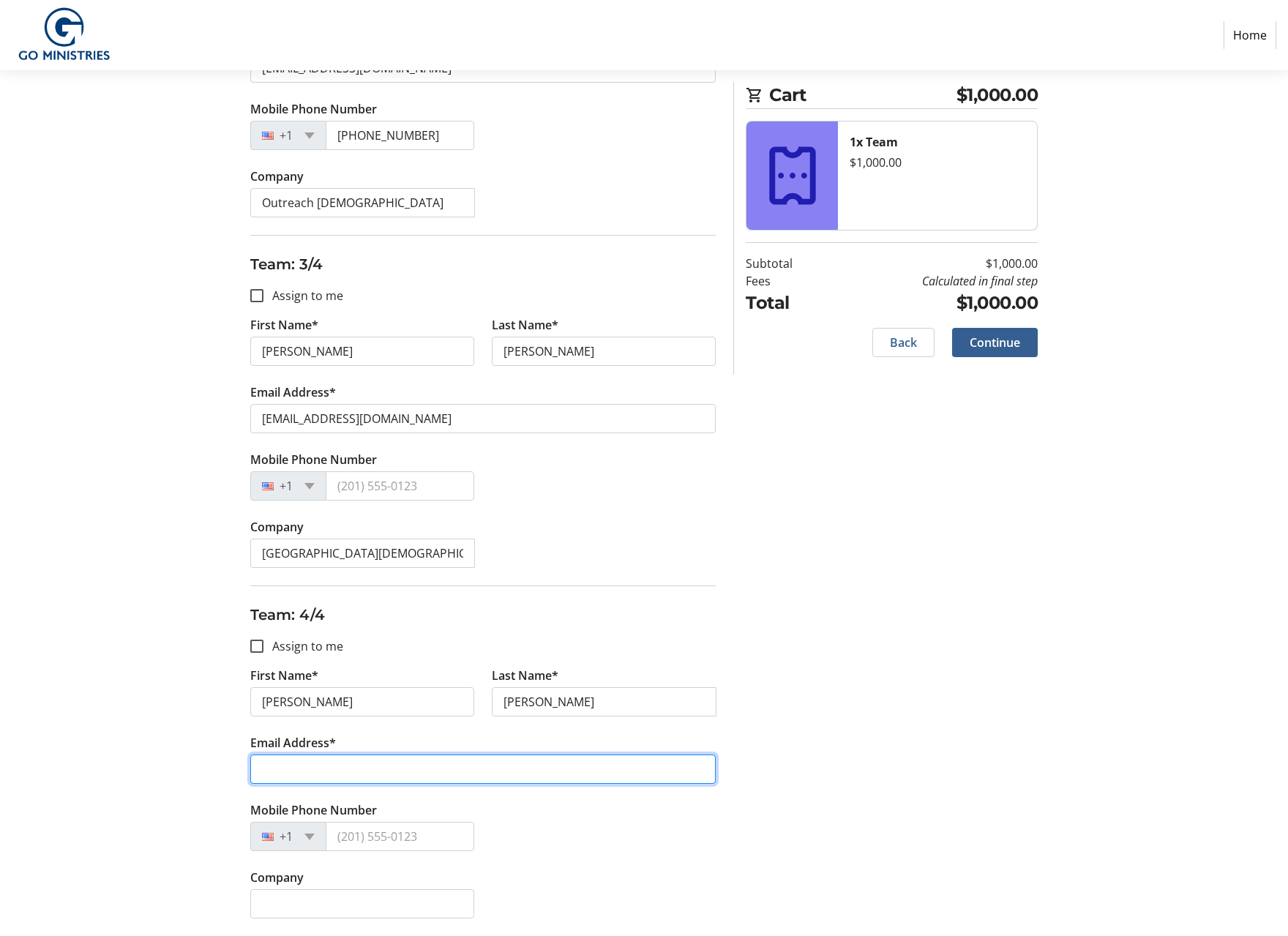
click at [302, 773] on input "Email Address*" at bounding box center [483, 769] width 466 height 29
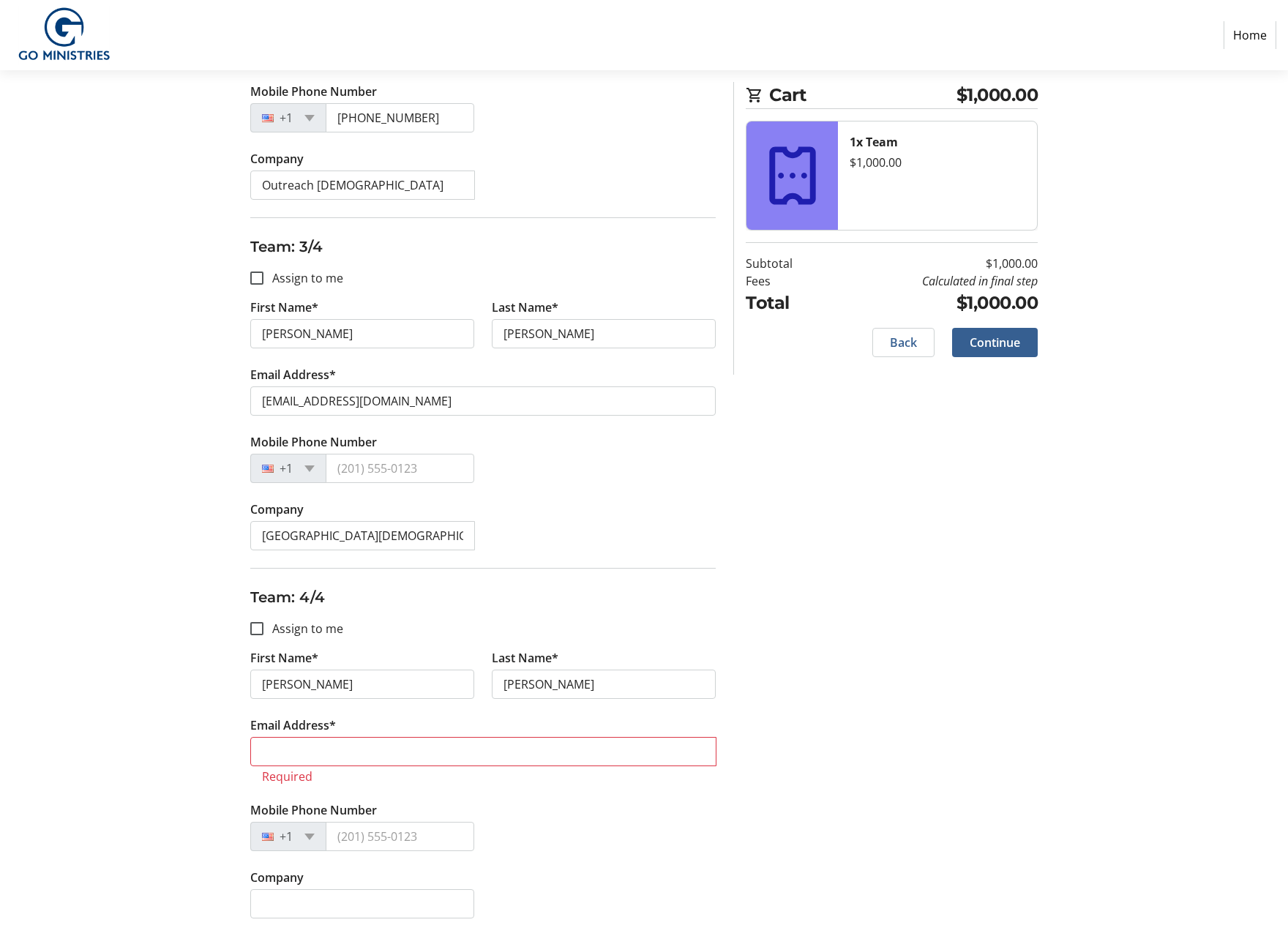
scroll to position [807, 0]
paste input "[EMAIL_ADDRESS][DOMAIN_NAME]"
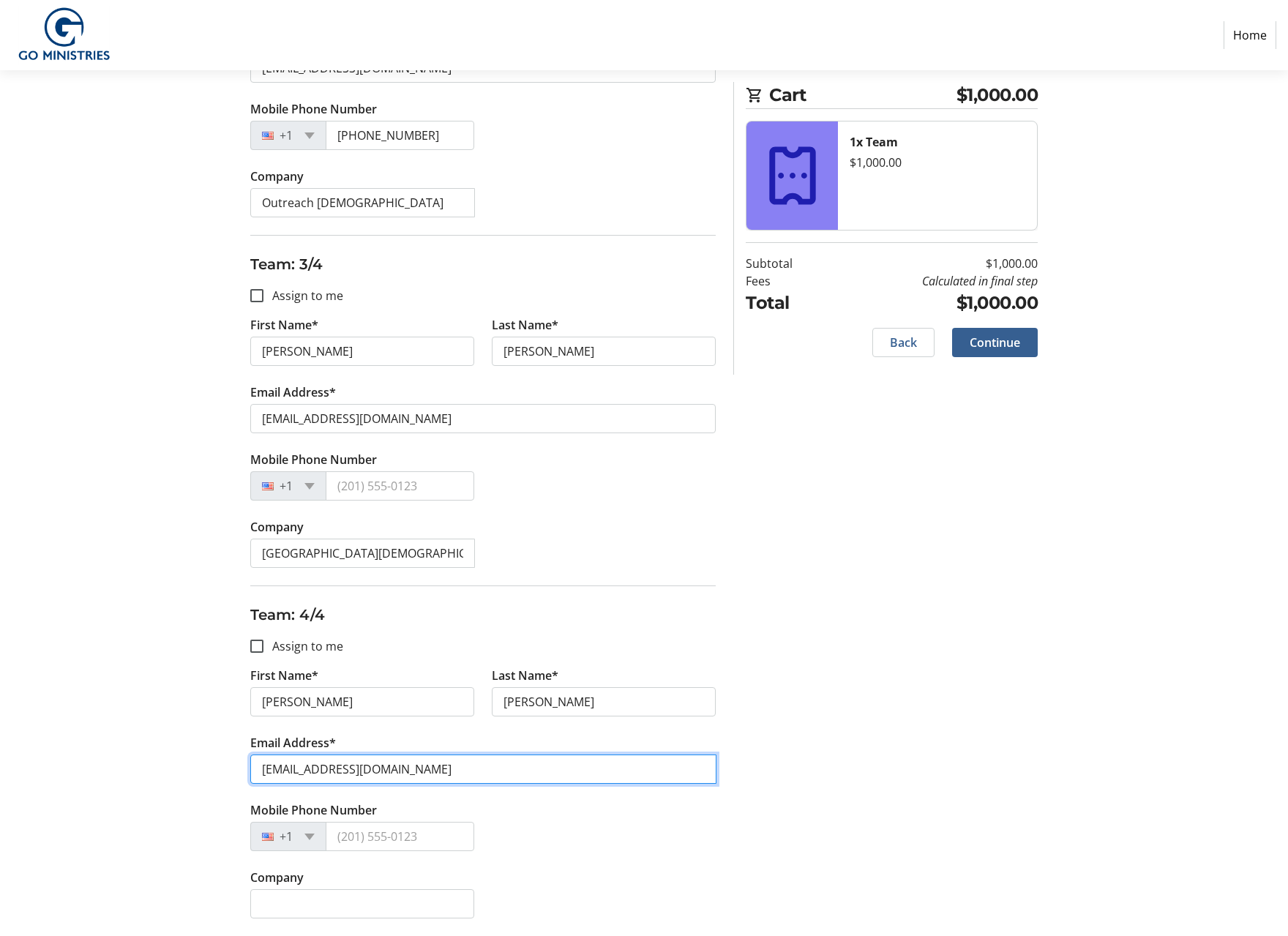
type input "[EMAIL_ADDRESS][DOMAIN_NAME]"
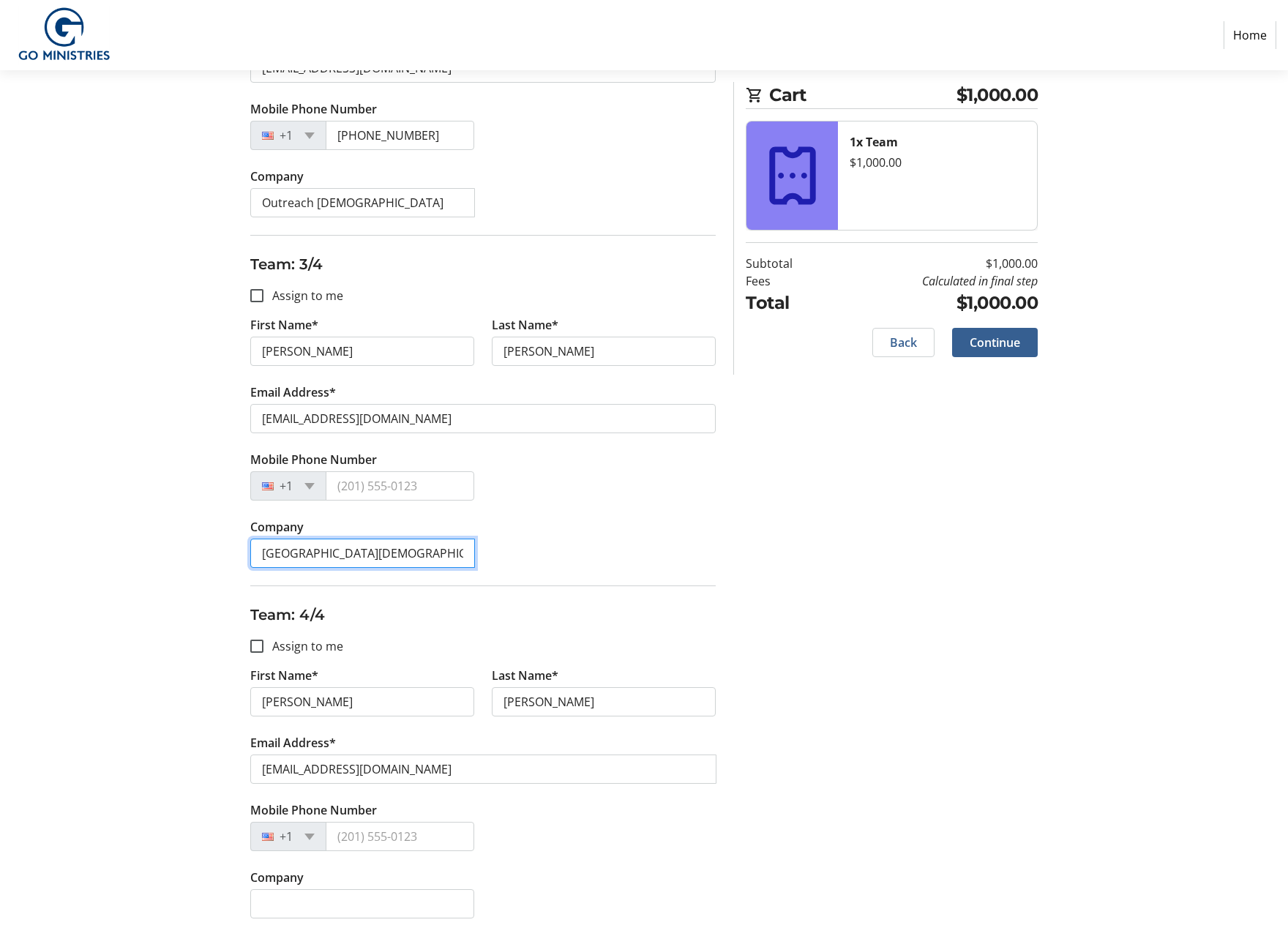
drag, startPoint x: 423, startPoint y: 554, endPoint x: 242, endPoint y: 551, distance: 181.0
click at [242, 551] on tr-form-field "Company [GEOGRAPHIC_DATA]" at bounding box center [361, 551] width 241 height 67
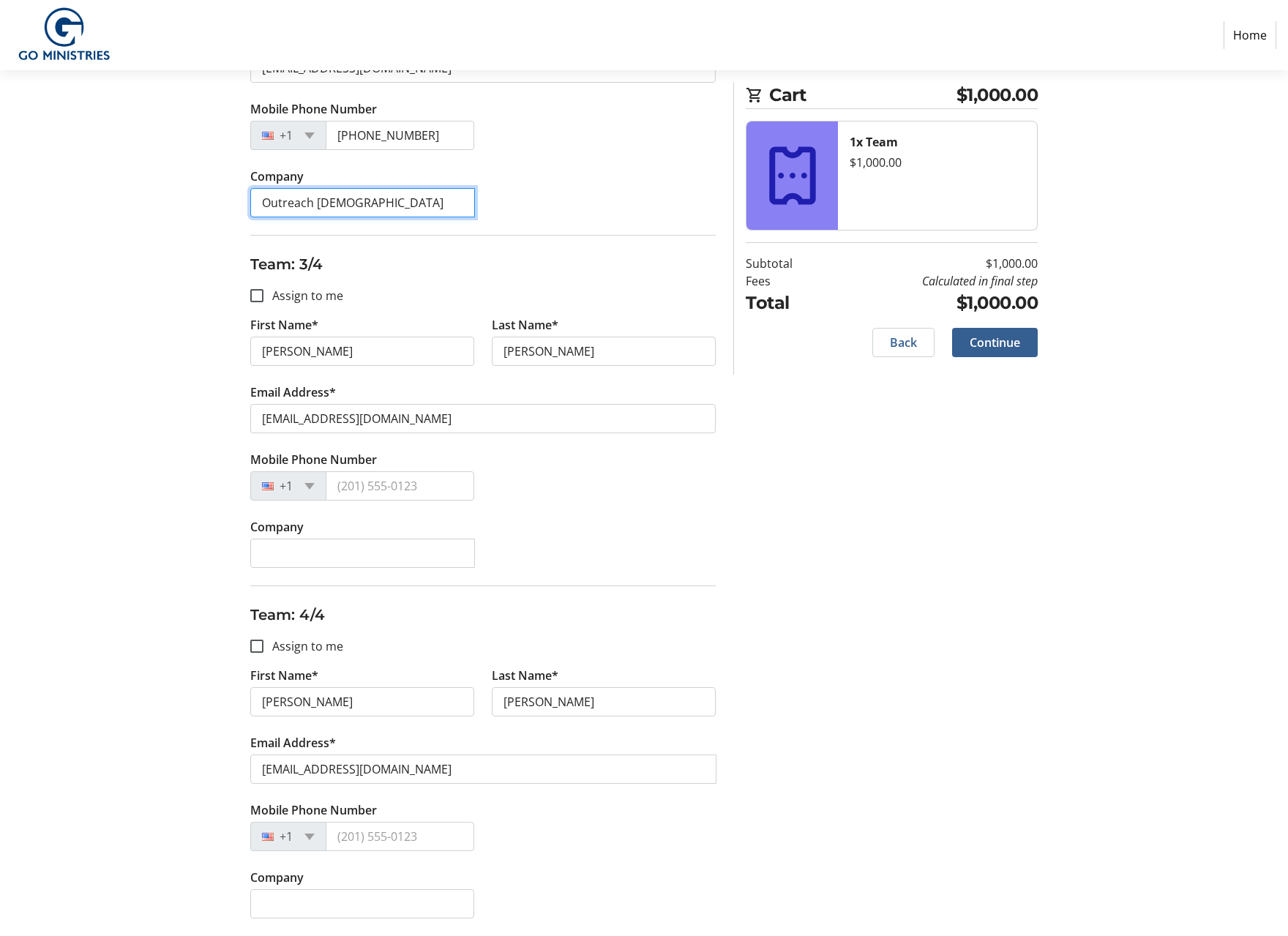
drag, startPoint x: 406, startPoint y: 202, endPoint x: 202, endPoint y: 199, distance: 204.0
click at [206, 199] on div "Assign Tickets Enter details for each attendee so that they receive their ticke…" at bounding box center [644, 169] width 966 height 1534
click at [156, 291] on section "Purchase Step 2 of 5 Cart $1,000.00 1x Team $1,000.00 Subtotal $1,000.00 Fees C…" at bounding box center [644, 108] width 1288 height 1656
click at [991, 342] on span "Continue" at bounding box center [995, 342] width 51 height 17
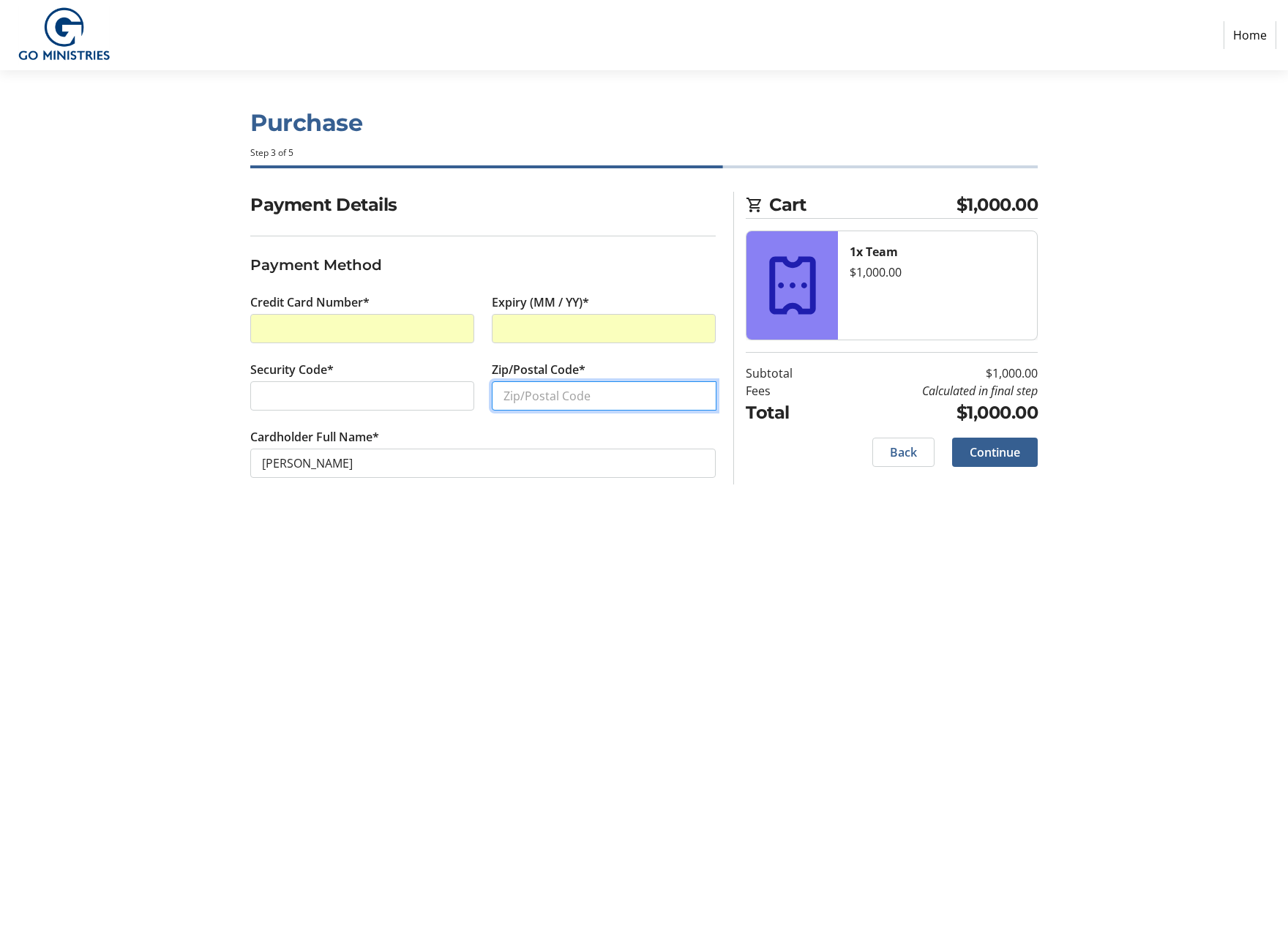
click at [528, 395] on input "Zip/Postal Code*" at bounding box center [604, 395] width 224 height 29
type input "48917"
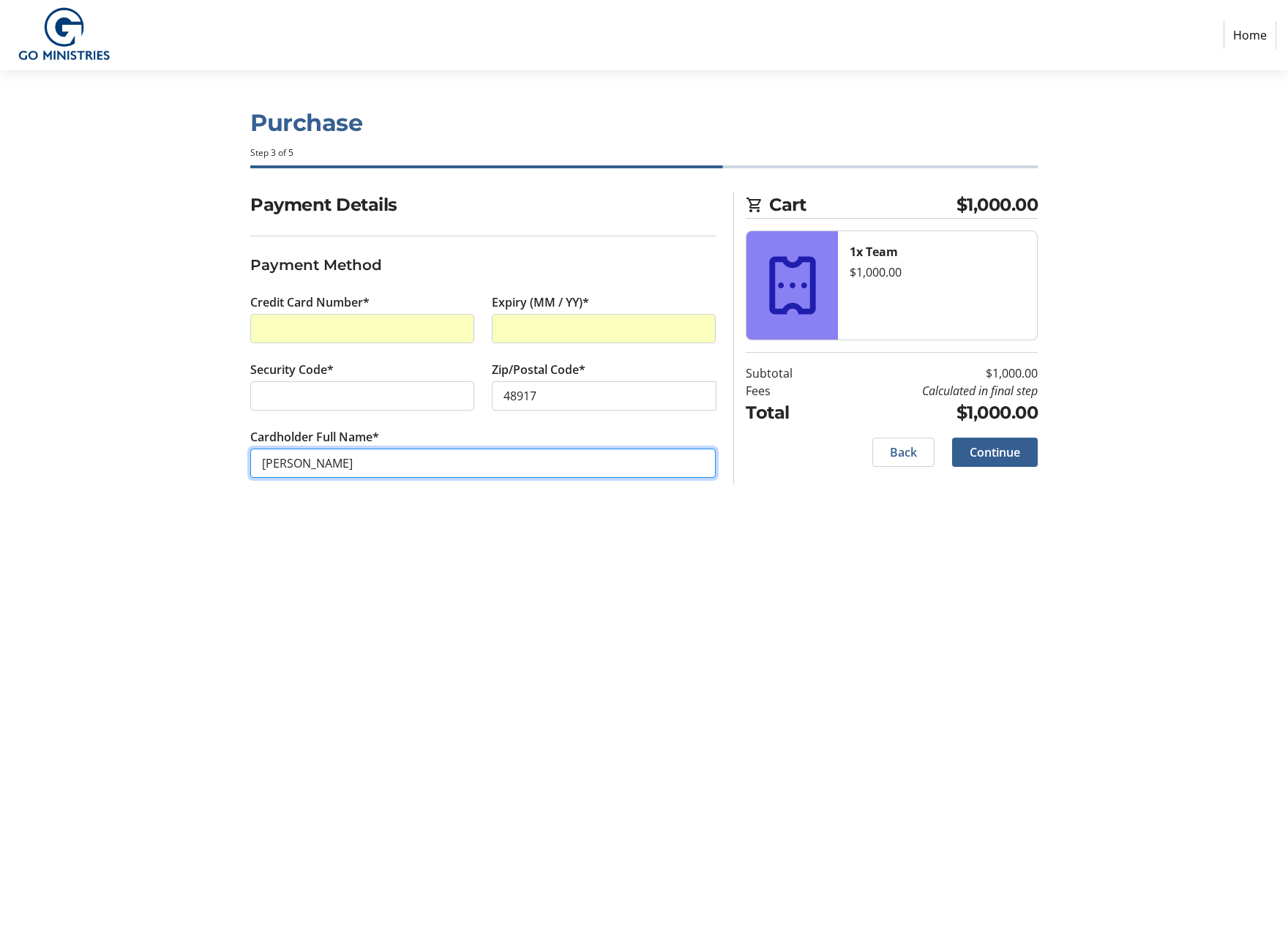
click at [350, 464] on input "[PERSON_NAME]" at bounding box center [483, 463] width 466 height 29
click at [295, 465] on input "[PERSON_NAME]" at bounding box center [483, 463] width 466 height 29
type input "[PERSON_NAME]"
click at [989, 453] on span "Continue" at bounding box center [995, 452] width 51 height 17
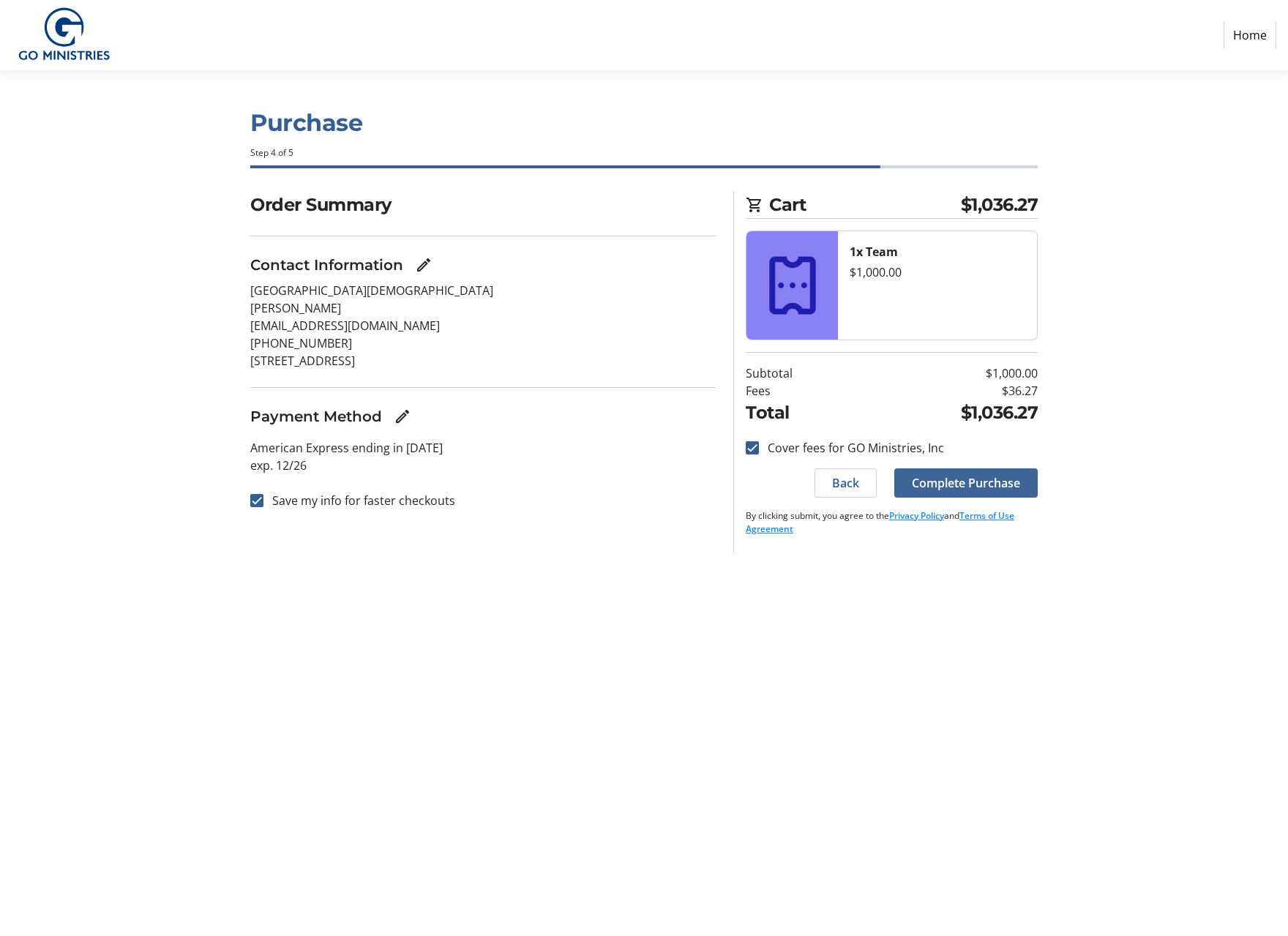
click at [989, 486] on span "Complete Purchase" at bounding box center [965, 482] width 108 height 17
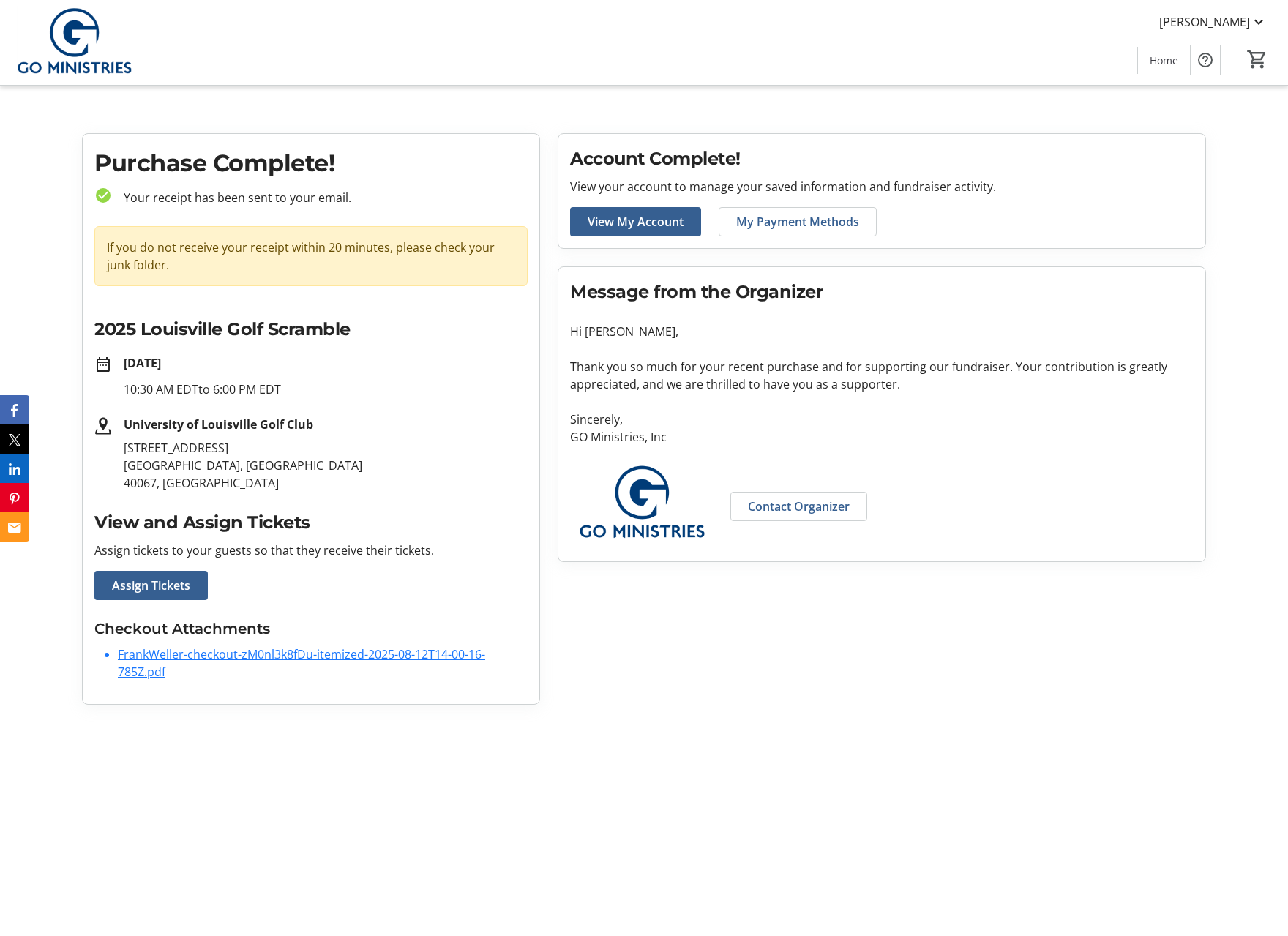
click at [336, 655] on link "FrankWeller-checkout-zM0nl3k8fDu-itemized-2025-08-12T14-00-16-785Z.pdf" at bounding box center [302, 663] width 367 height 34
